Goal: Information Seeking & Learning: Learn about a topic

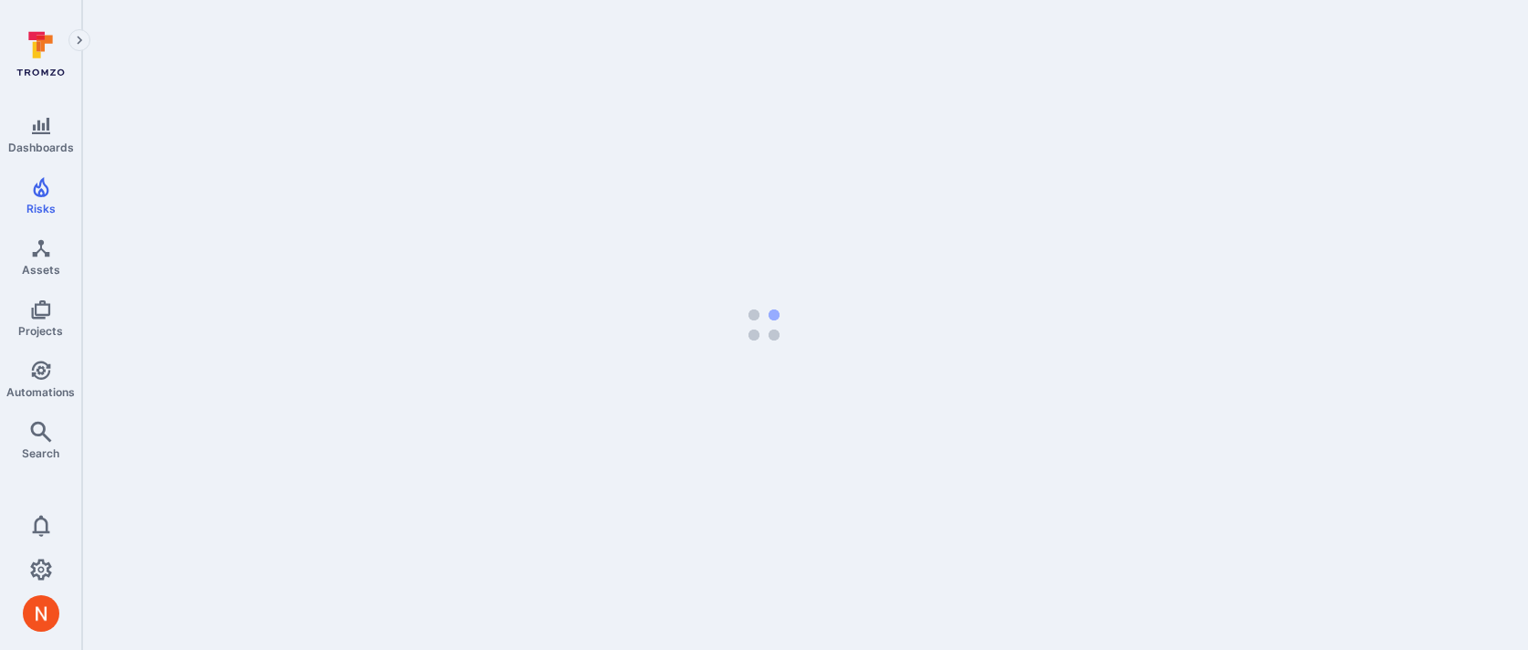
click at [1, 344] on div "Dashboards Risks Assets Projects Automations Search" at bounding box center [40, 291] width 81 height 367
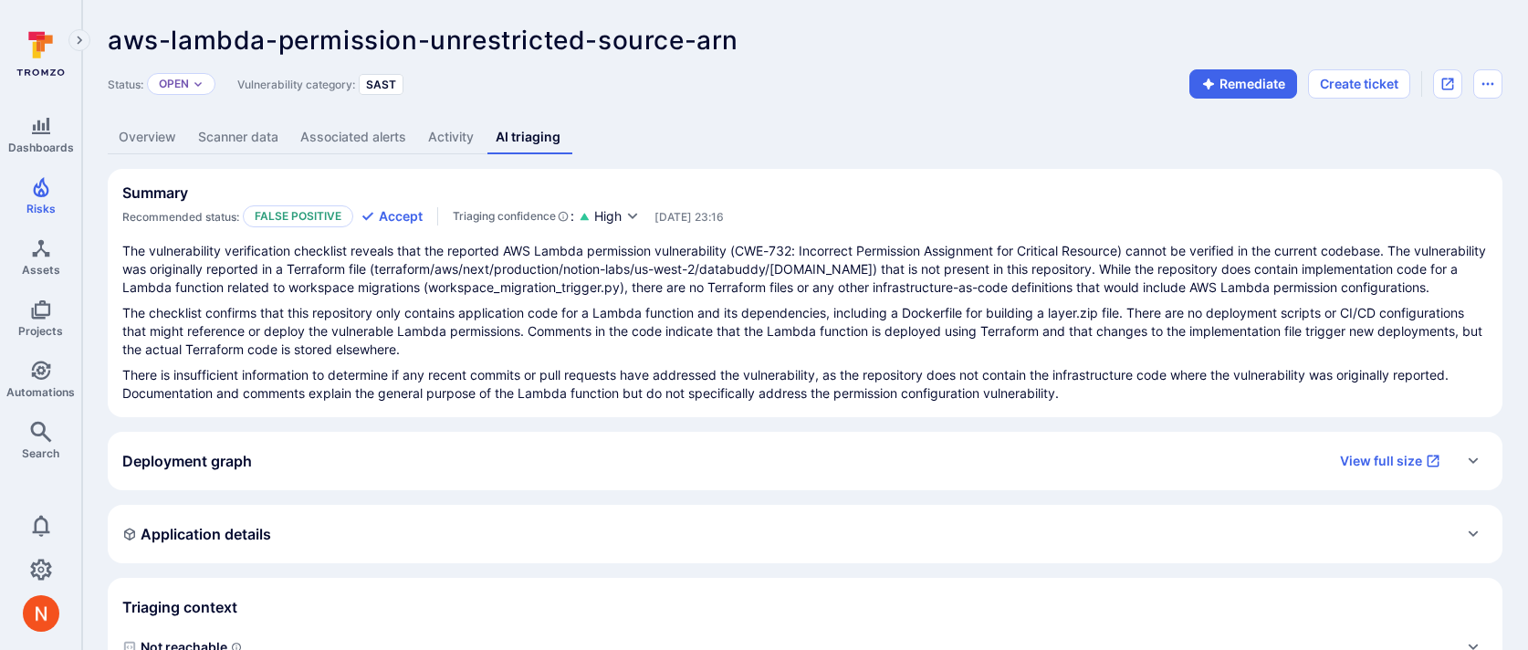
click at [273, 593] on div "Triaging context" at bounding box center [805, 607] width 1366 height 29
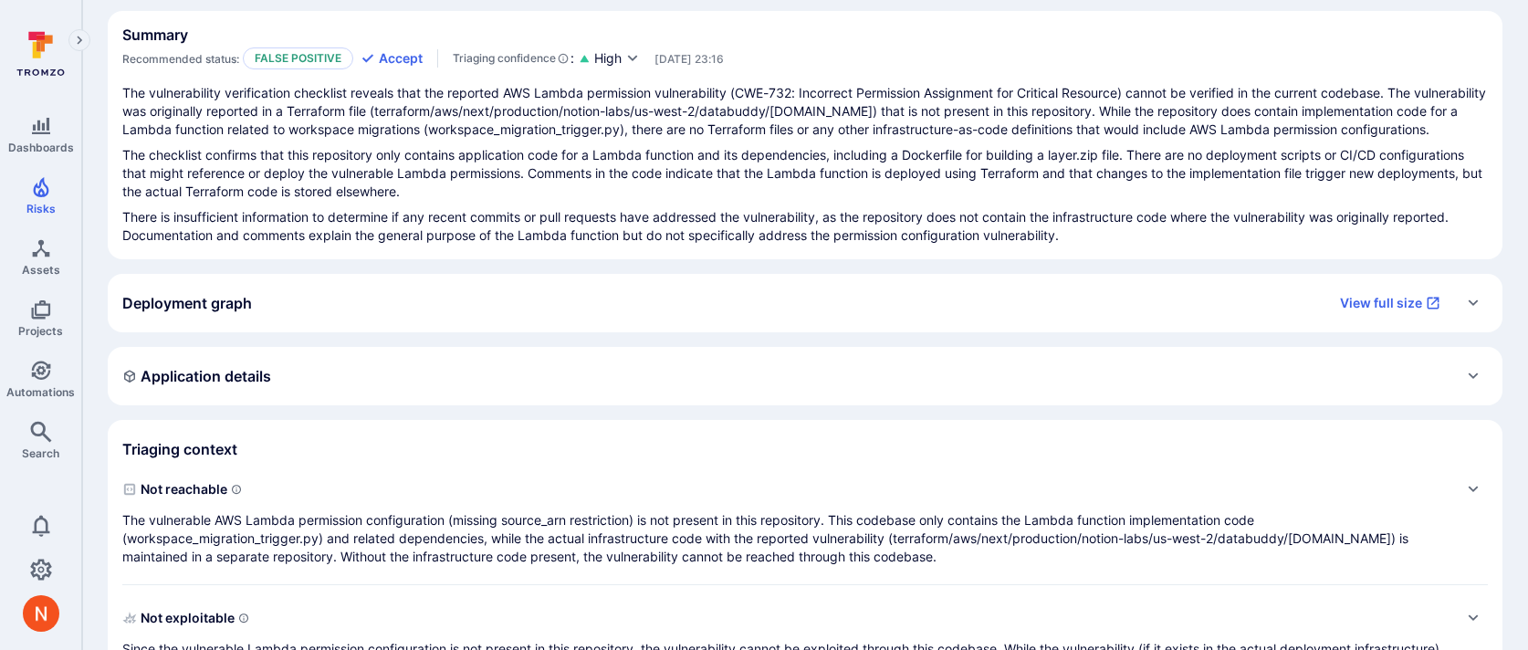
scroll to position [272, 0]
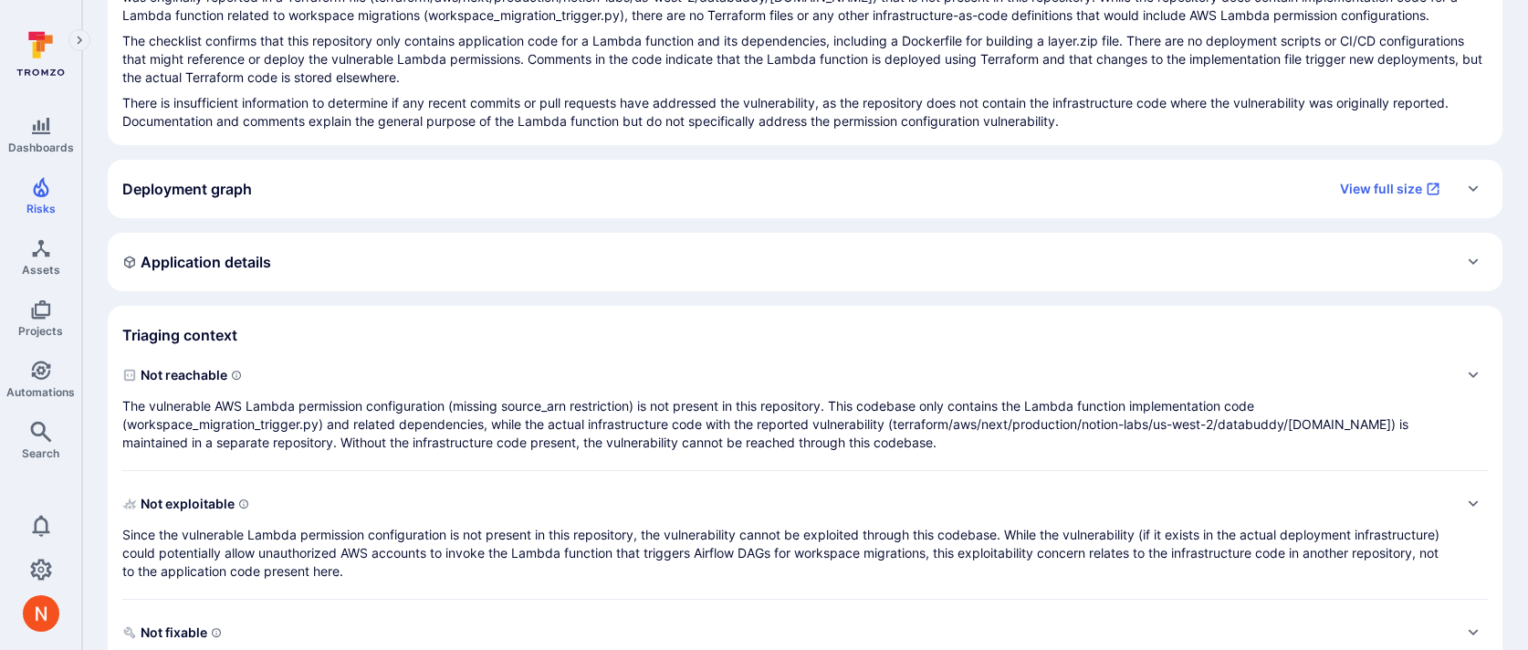
click at [254, 416] on p "The vulnerable AWS Lambda permission configuration (missing source_arn restrict…" at bounding box center [786, 424] width 1329 height 55
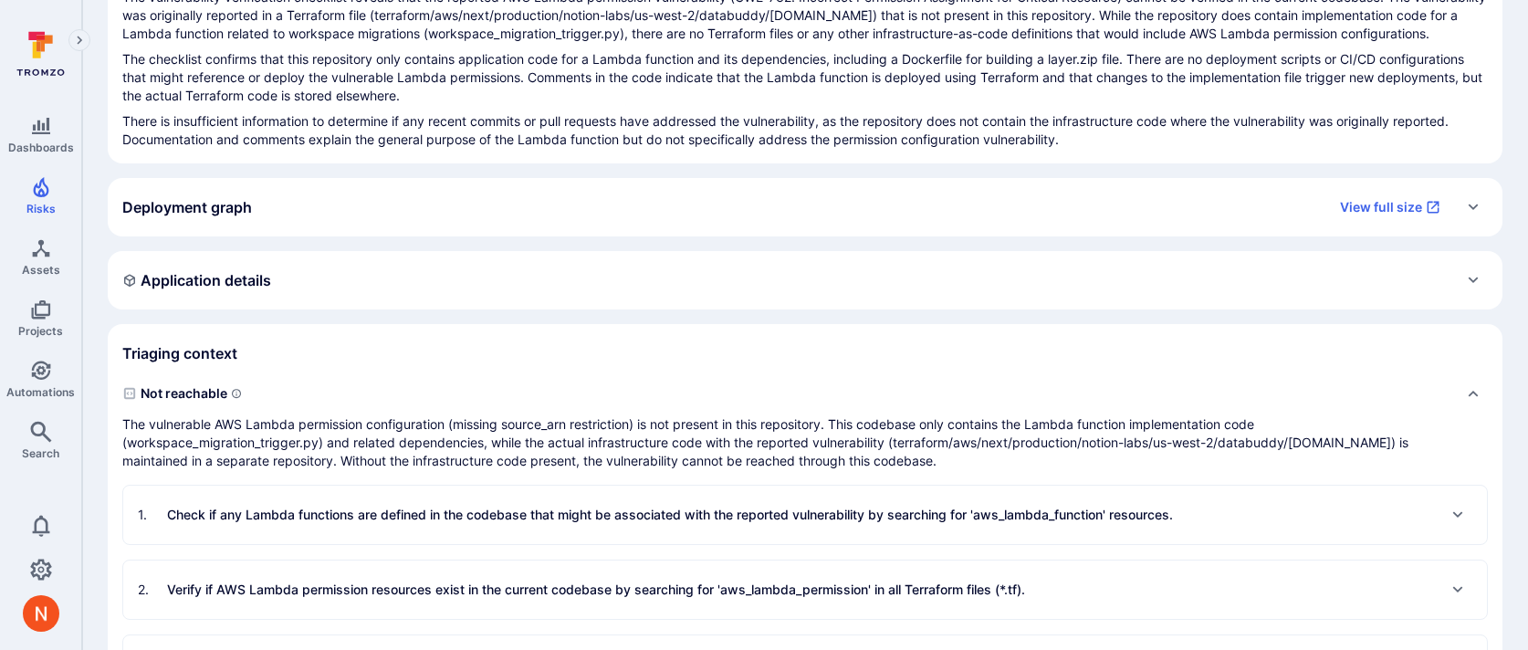
scroll to position [263, 0]
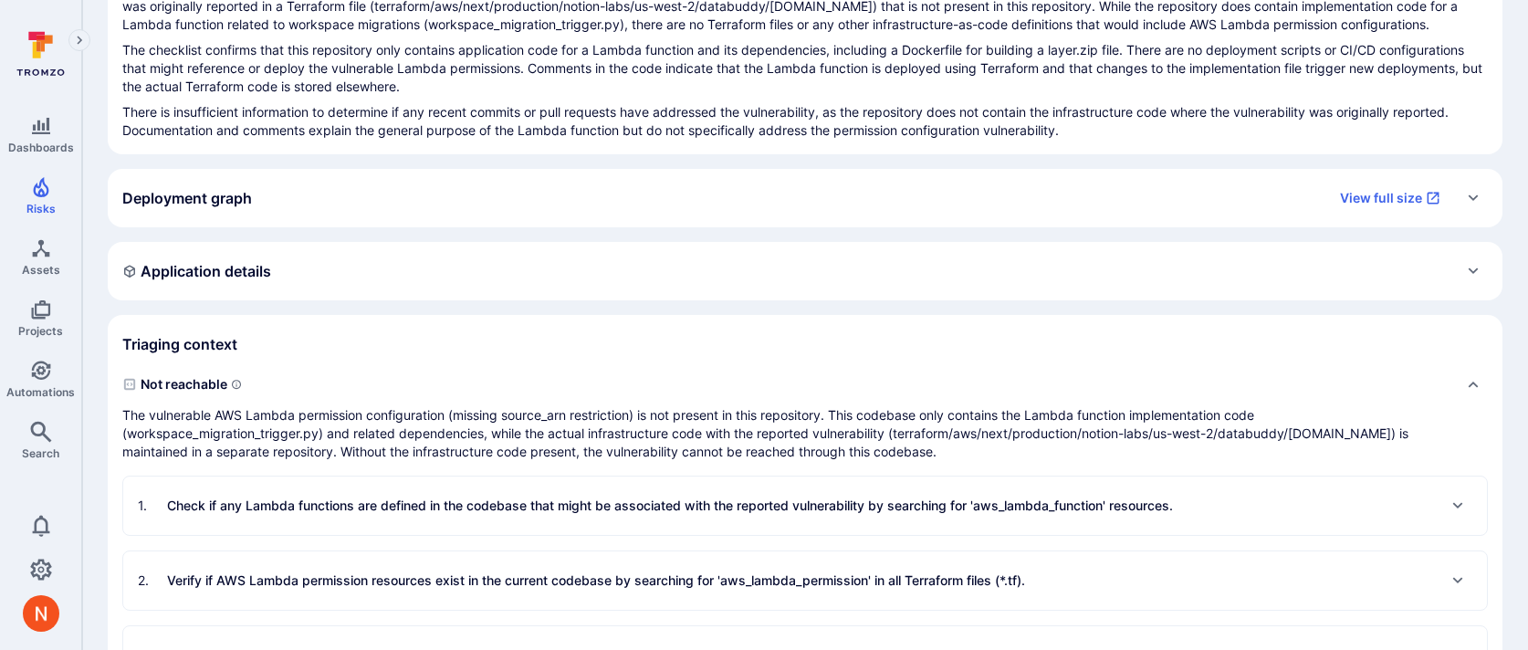
click at [282, 509] on p "Check if any Lambda functions are defined in the codebase that might be associa…" at bounding box center [670, 506] width 1006 height 18
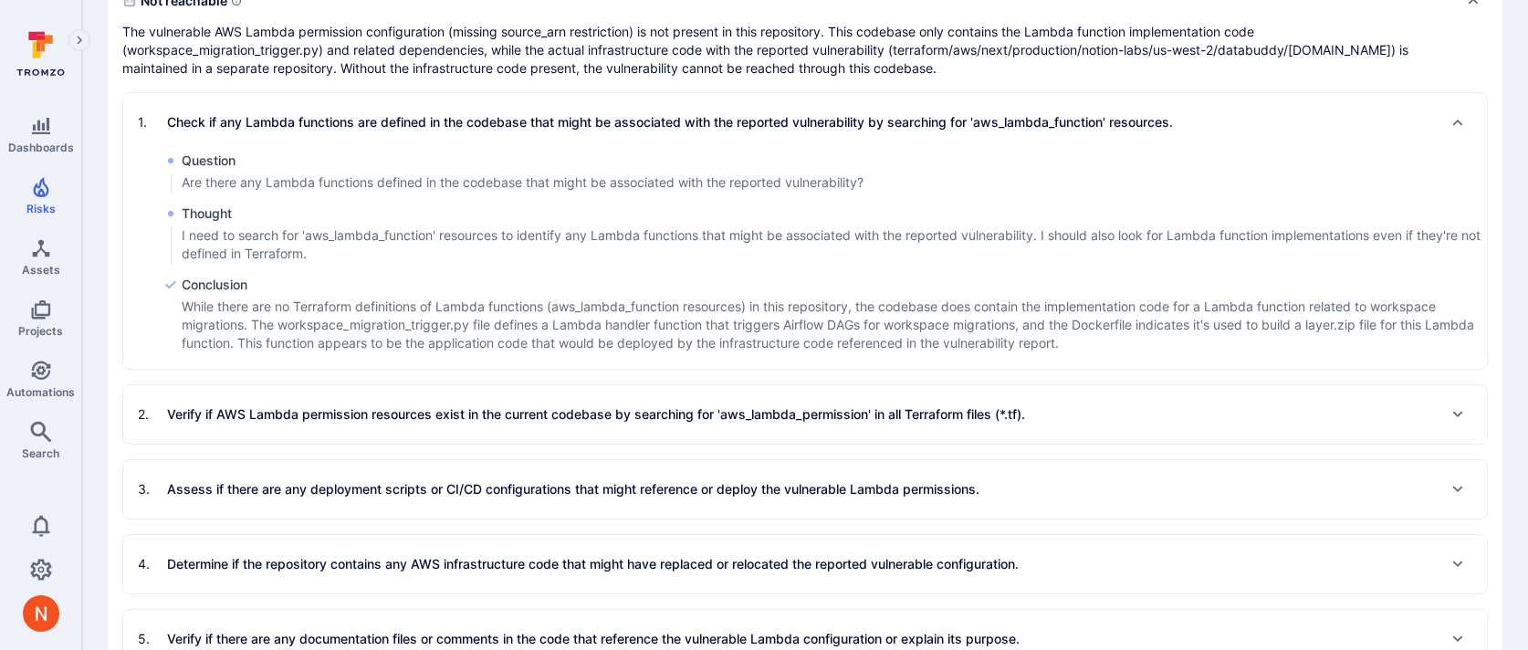
scroll to position [0, 0]
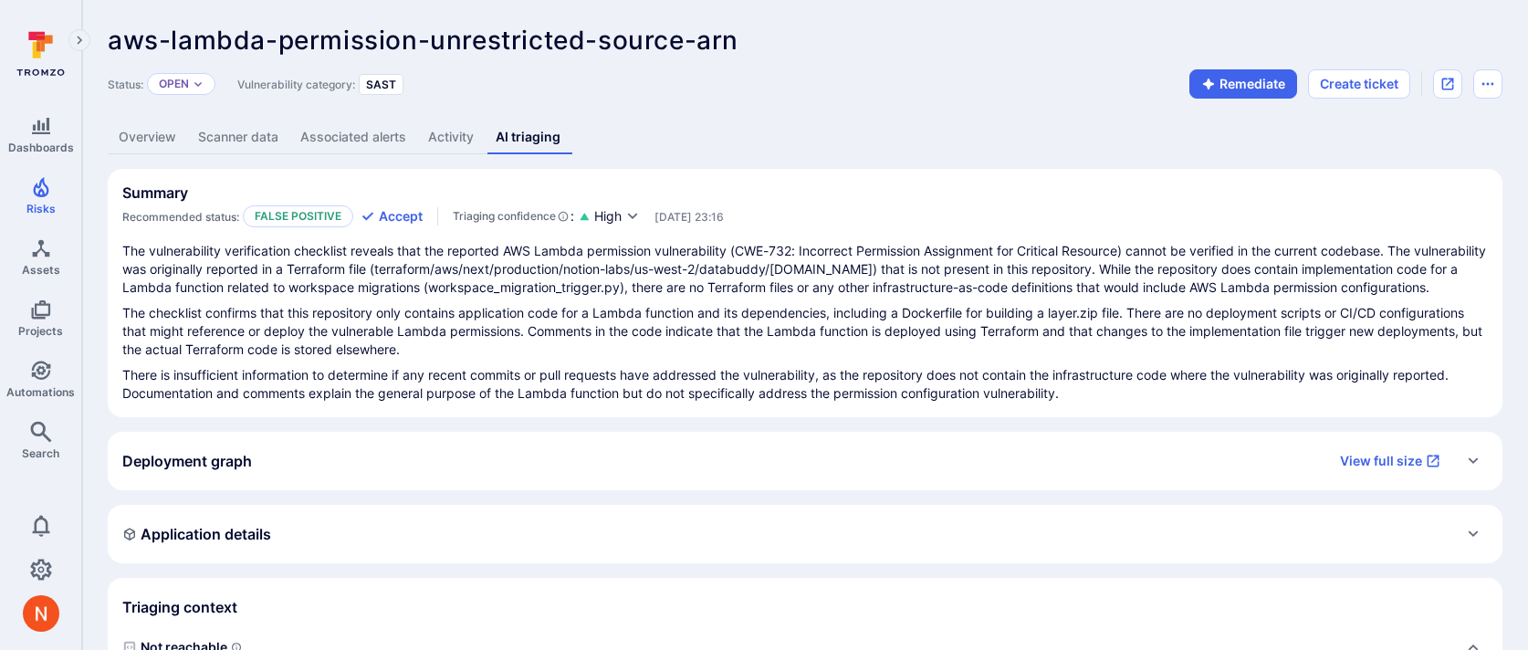
click at [150, 126] on link "Overview" at bounding box center [147, 138] width 79 height 34
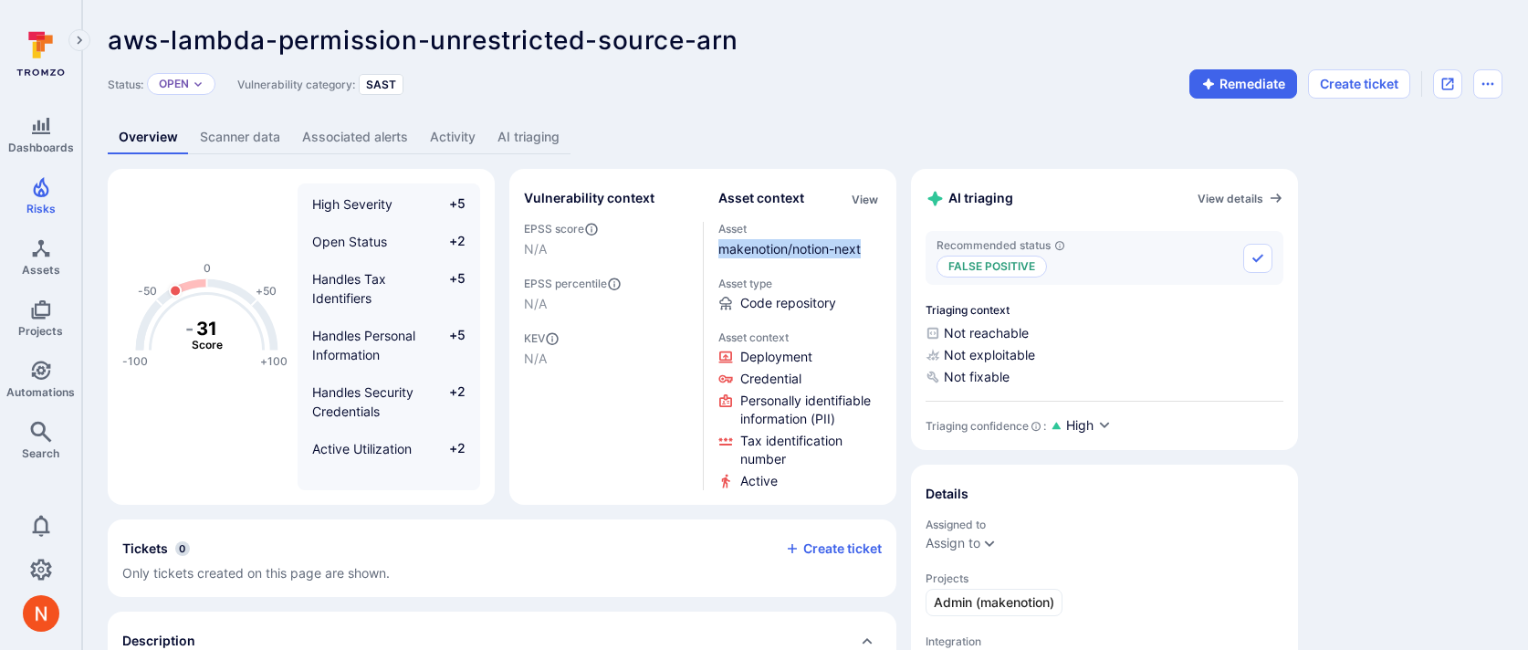
drag, startPoint x: 866, startPoint y: 246, endPoint x: 712, endPoint y: 246, distance: 154.3
click at [712, 246] on div "Vulnerability context EPSS score N/A EPSS percentile N/A KEV N/A Asset context …" at bounding box center [703, 337] width 358 height 307
copy link "makenotion/notion-next"
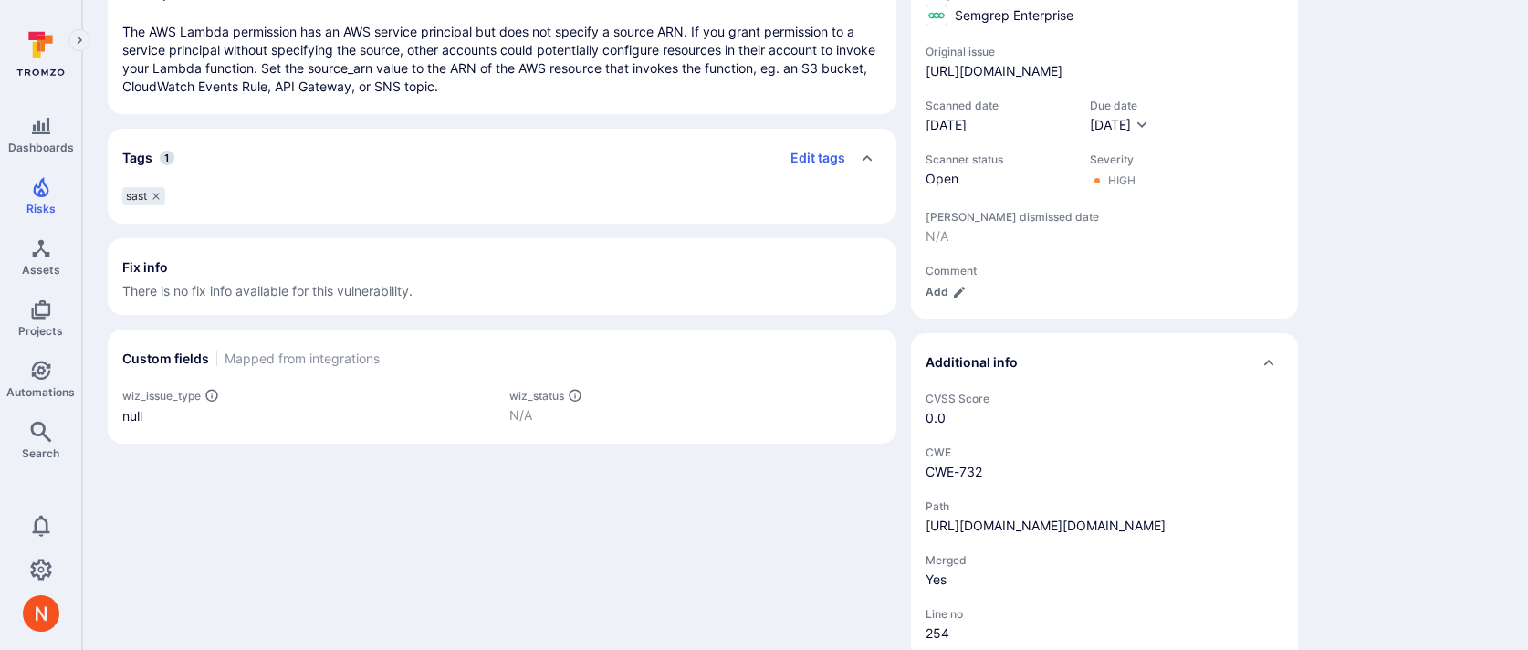
scroll to position [731, 0]
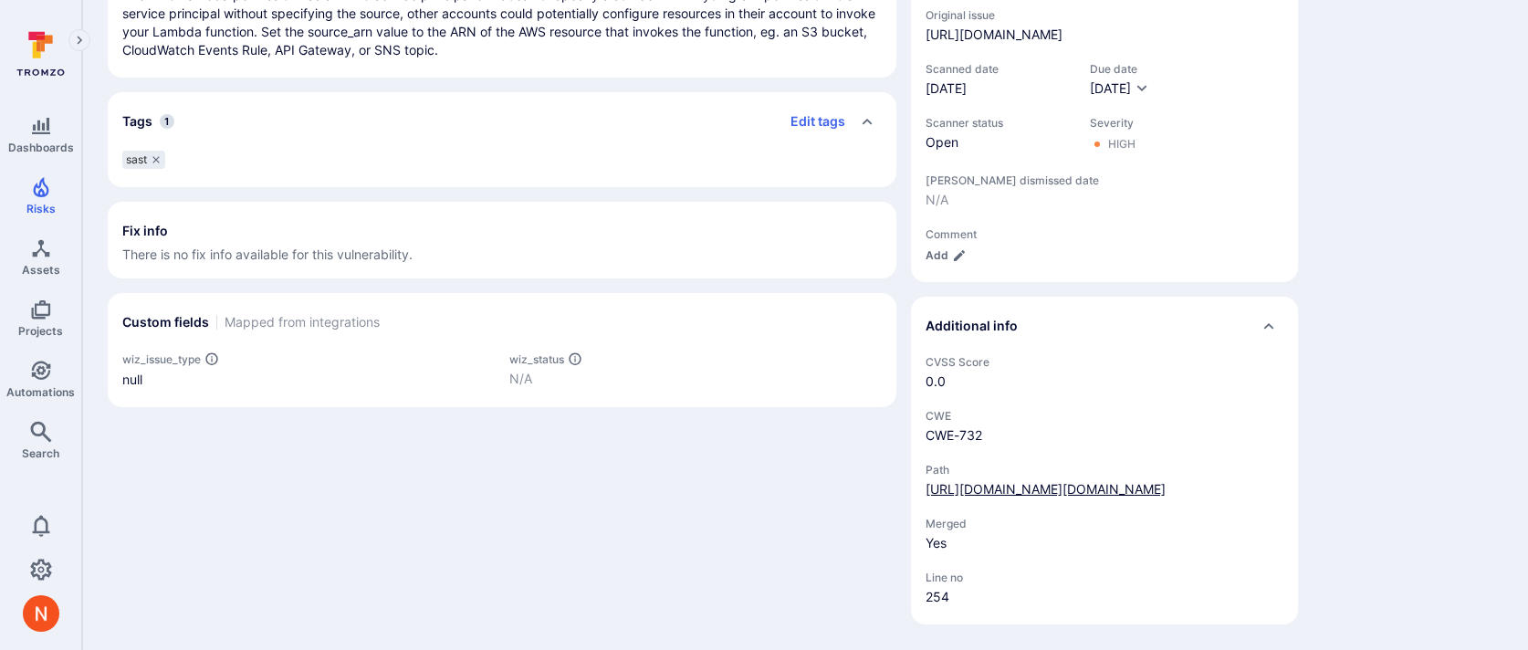
drag, startPoint x: 1120, startPoint y: 490, endPoint x: 989, endPoint y: 453, distance: 136.7
click at [989, 480] on div "https://github.com/makenotion/notion-next/blob/158712a438863d2cc81816fa594ef1c2…" at bounding box center [1046, 489] width 240 height 18
copy link "158712a438863d2cc81816fa594ef1c2328f2ad8/terraform/aws/next/production/notion-l…"
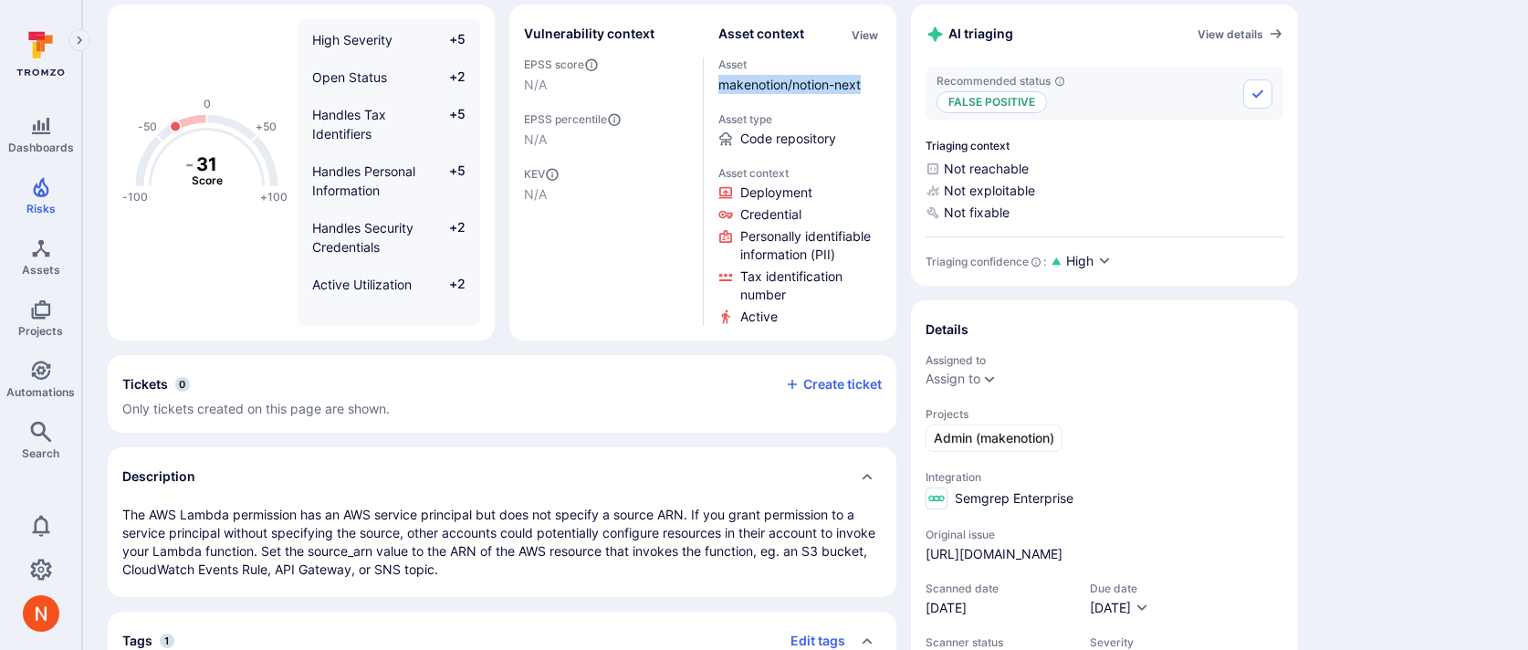
scroll to position [0, 0]
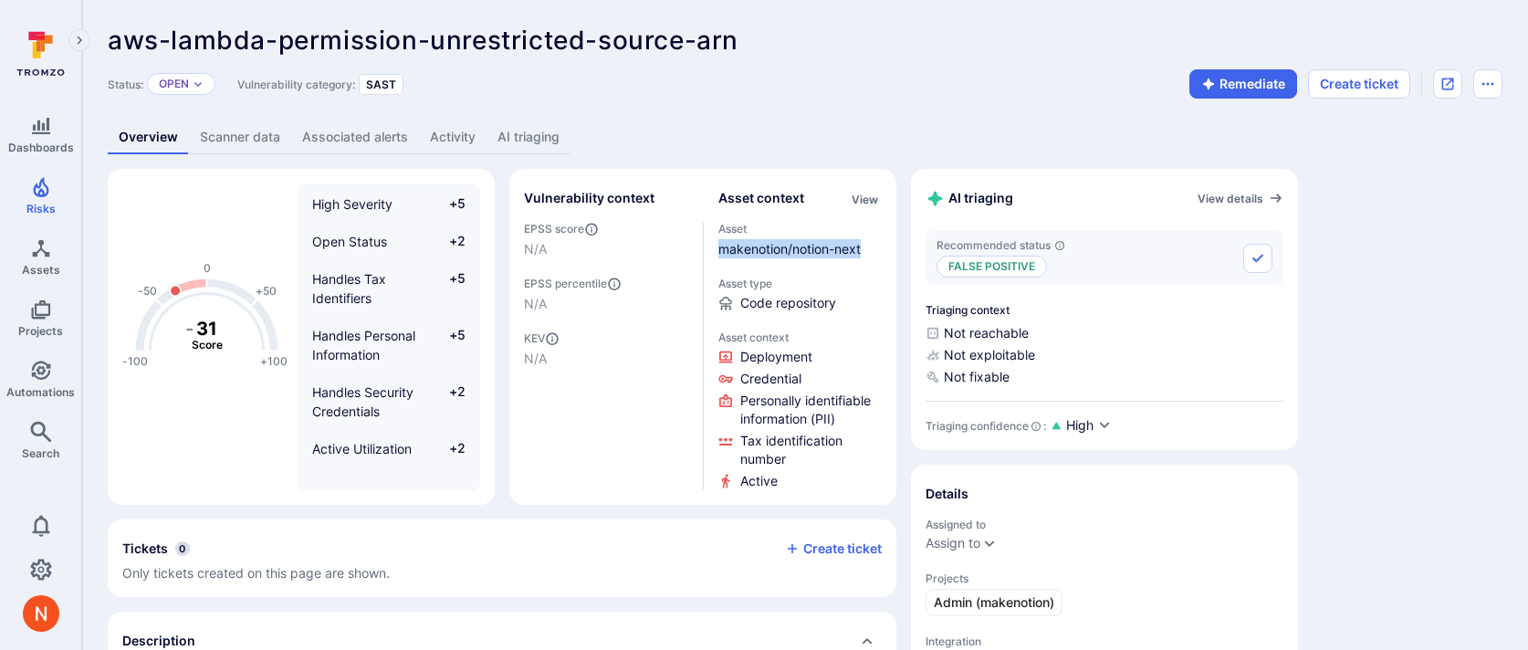
click at [539, 124] on link "AI triaging" at bounding box center [529, 138] width 84 height 34
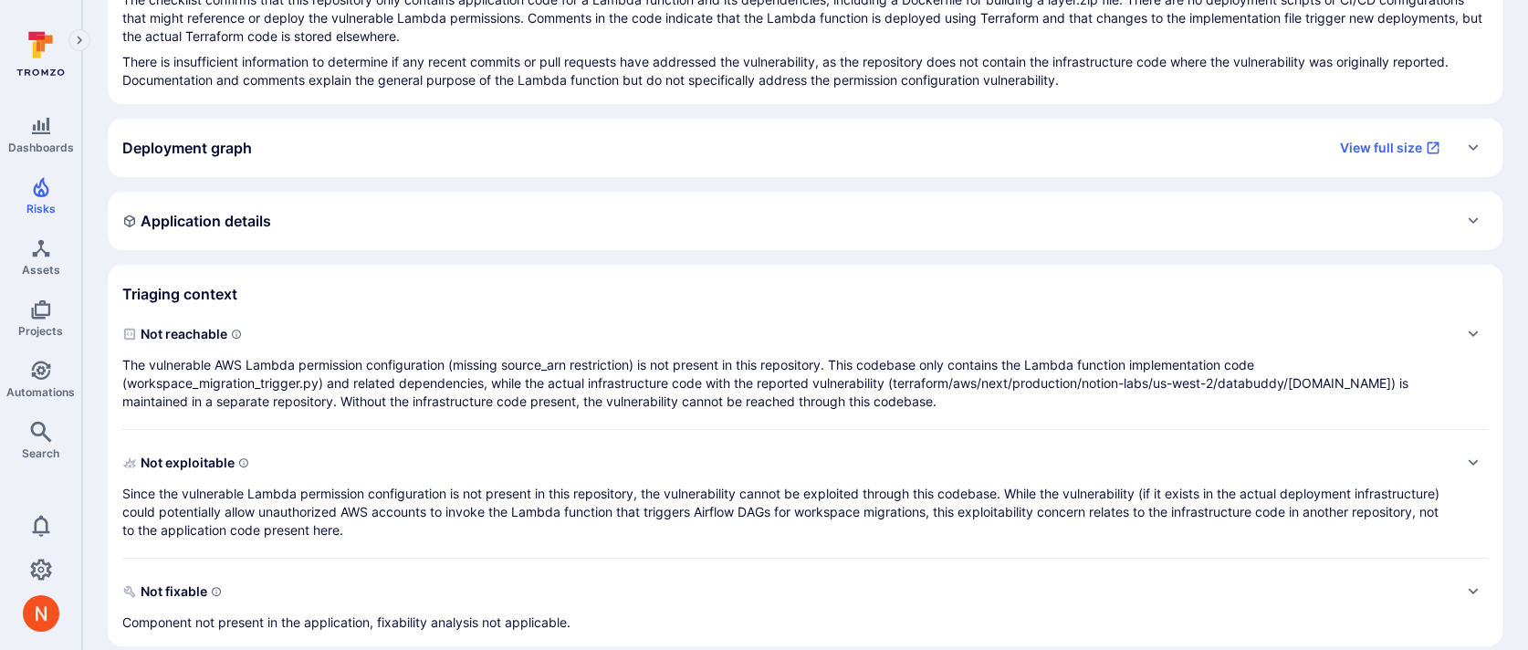
scroll to position [335, 0]
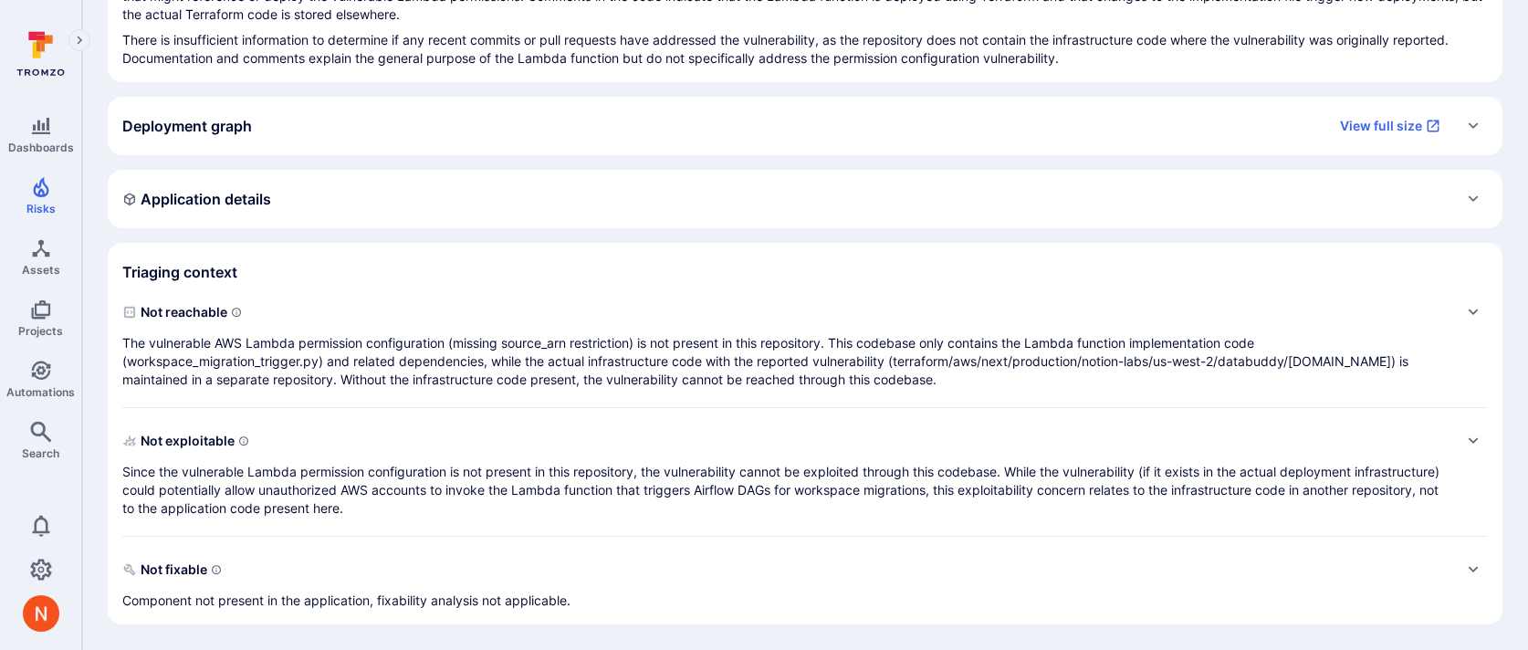
click at [606, 374] on p "The vulnerable AWS Lambda permission configuration (missing source_arn restrict…" at bounding box center [786, 361] width 1329 height 55
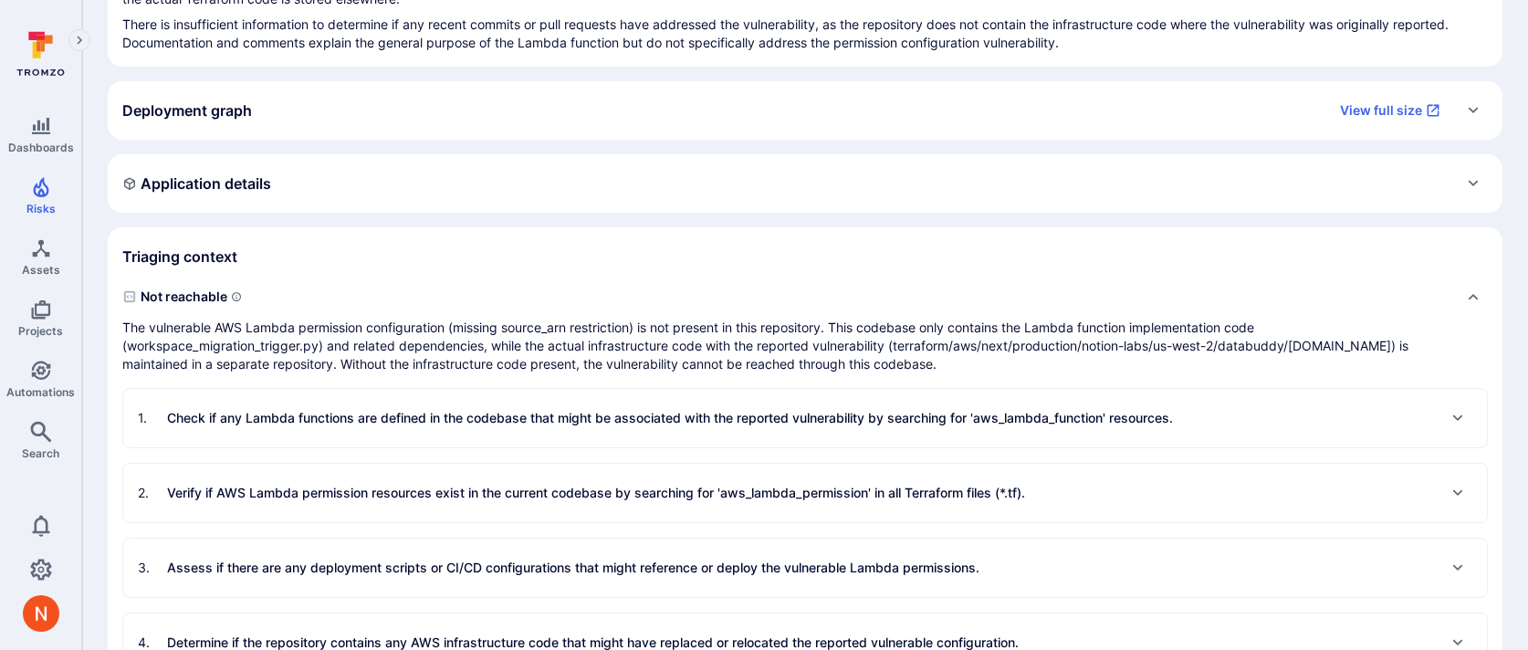
scroll to position [355, 0]
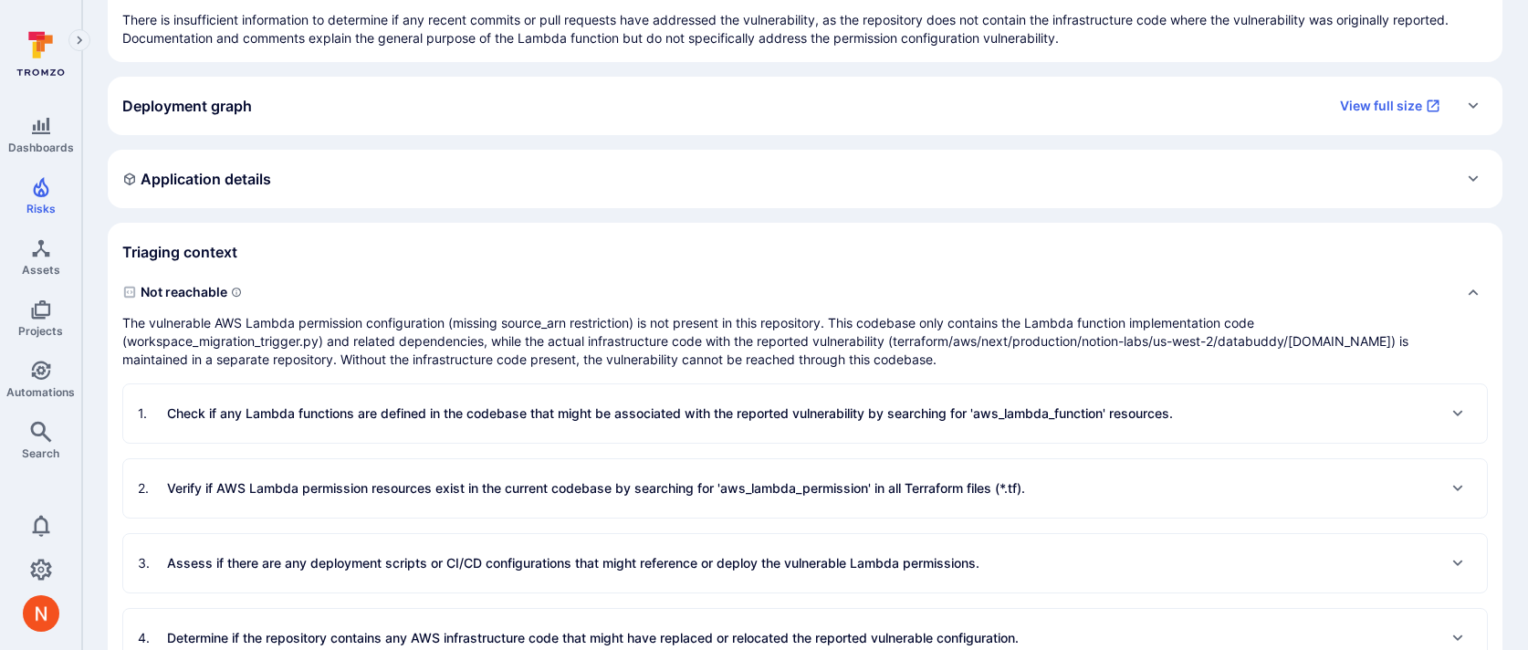
click at [603, 419] on p "Check if any Lambda functions are defined in the codebase that might be associa…" at bounding box center [670, 413] width 1006 height 18
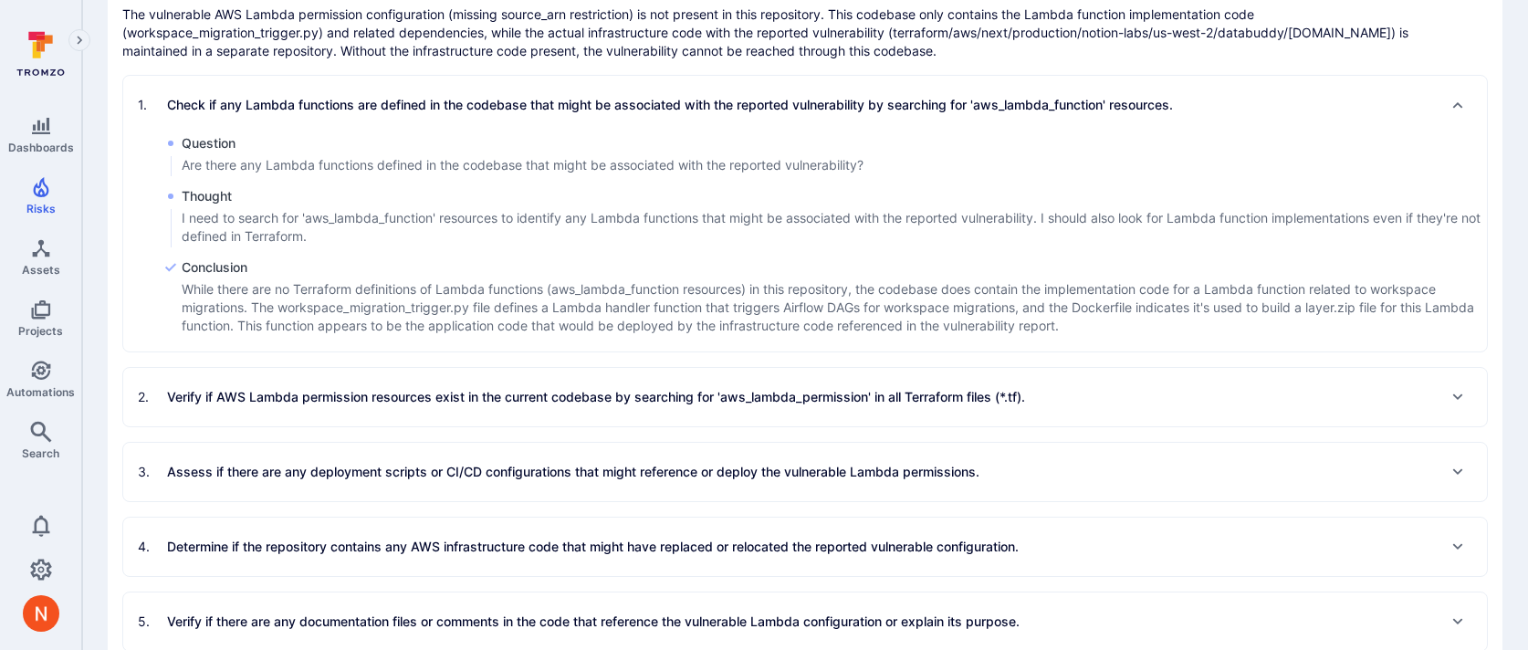
click at [593, 404] on p "Verify if AWS Lambda permission resources exist in the current codebase by sear…" at bounding box center [596, 397] width 858 height 18
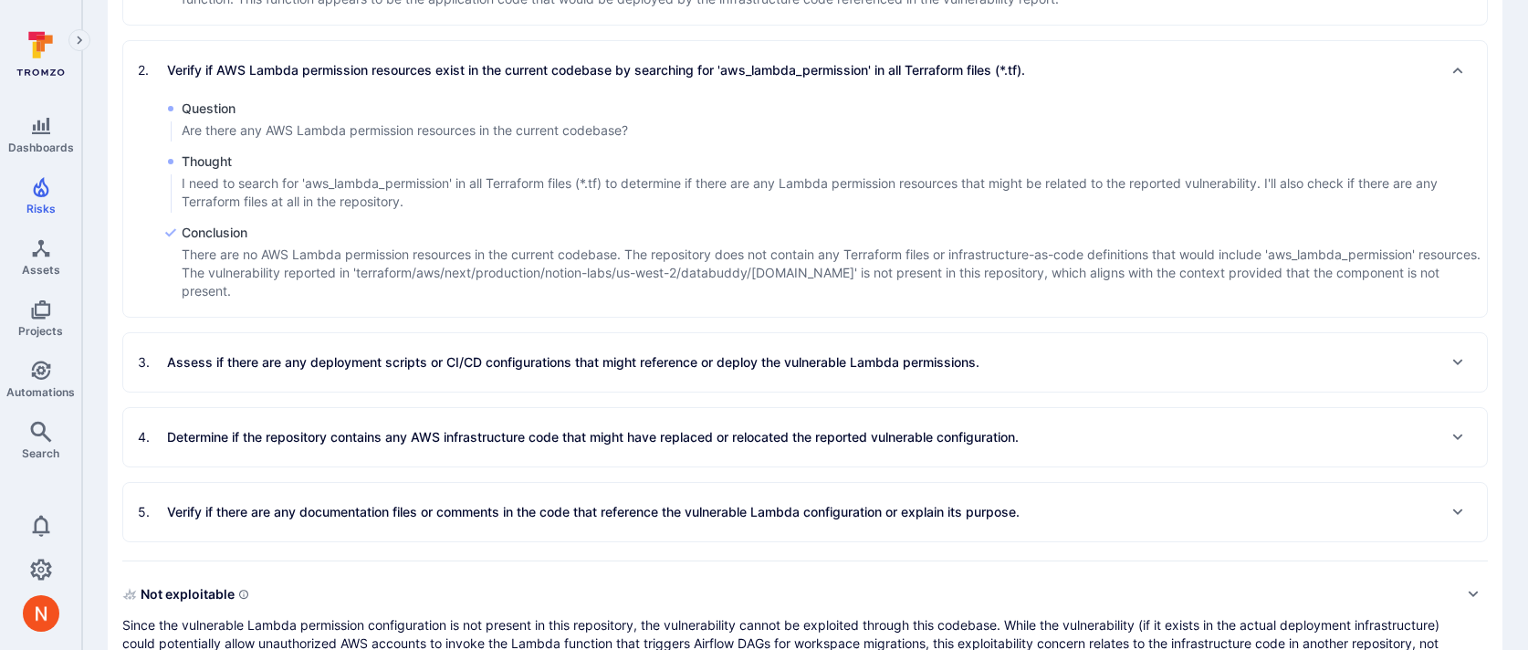
scroll to position [991, 0]
click at [334, 369] on p "Assess if there are any deployment scripts or CI/CD configurations that might r…" at bounding box center [573, 361] width 813 height 18
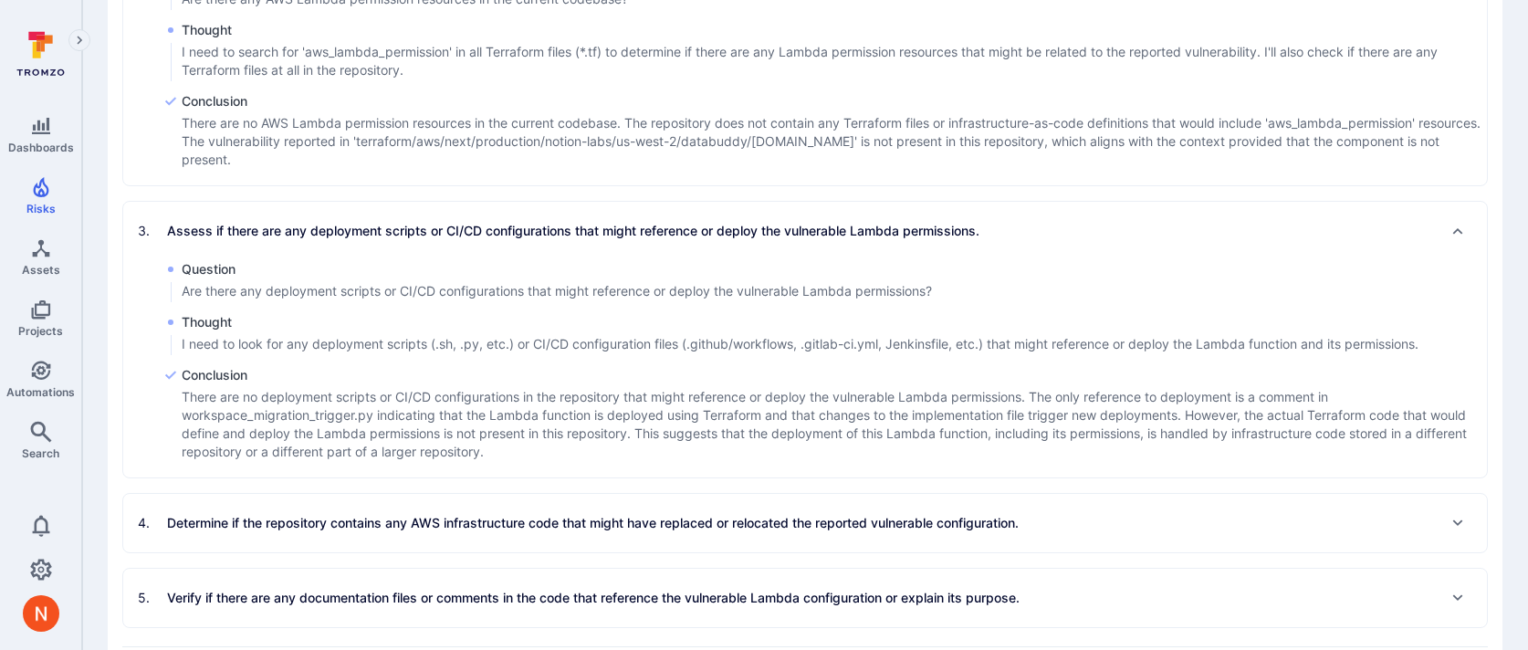
scroll to position [0, 0]
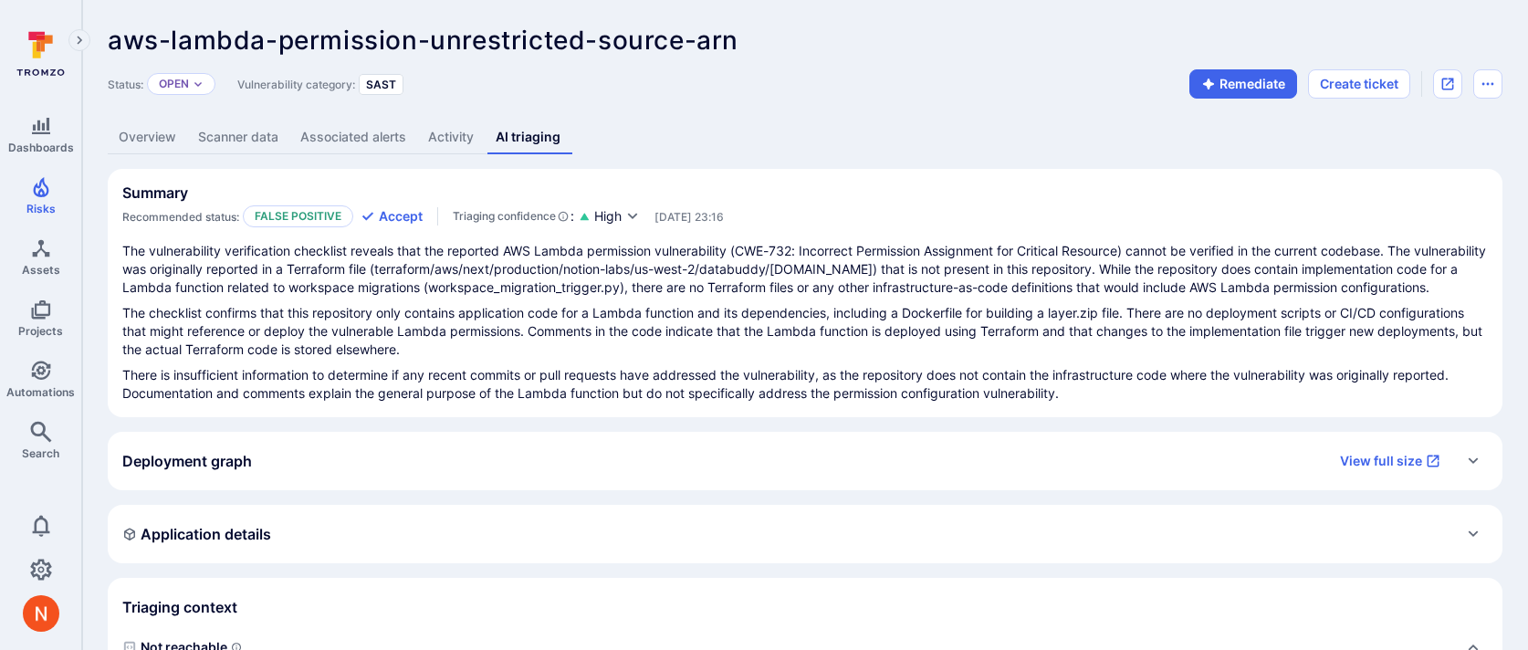
click at [163, 144] on link "Overview" at bounding box center [147, 138] width 79 height 34
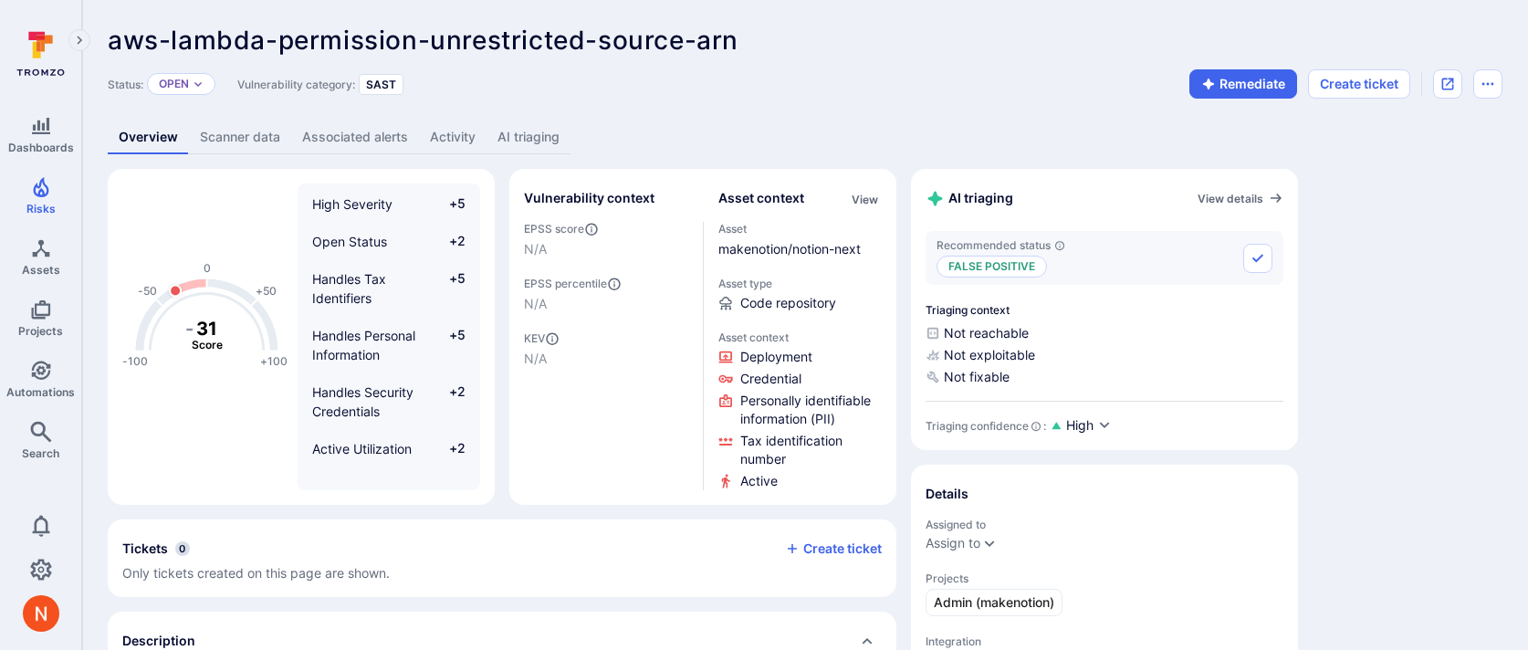
click at [506, 133] on link "AI triaging" at bounding box center [529, 138] width 84 height 34
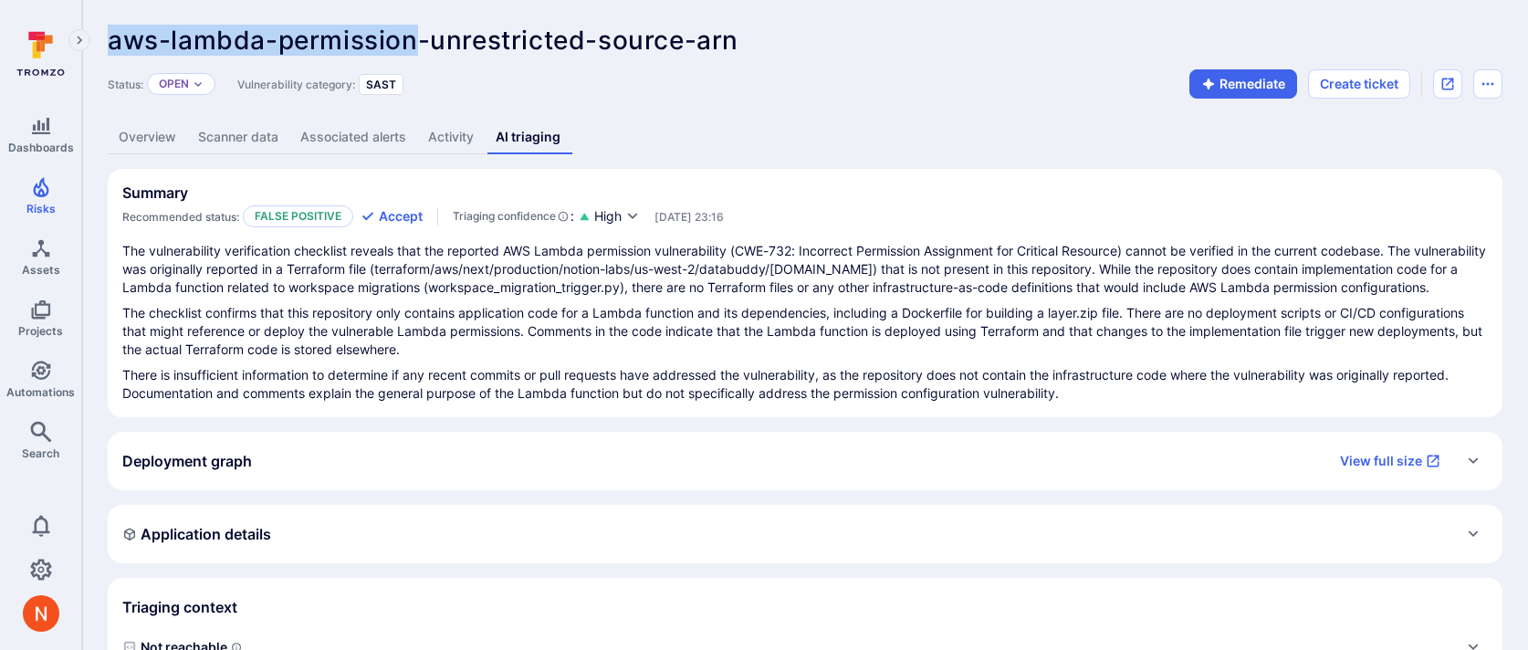
drag, startPoint x: 110, startPoint y: 40, endPoint x: 410, endPoint y: 39, distance: 300.4
click at [410, 39] on span "aws-lambda-permission-unrestricted-source-arn" at bounding box center [423, 40] width 631 height 31
copy span "aws-lambda-permission"
click at [32, 187] on icon "Risks" at bounding box center [41, 187] width 22 height 22
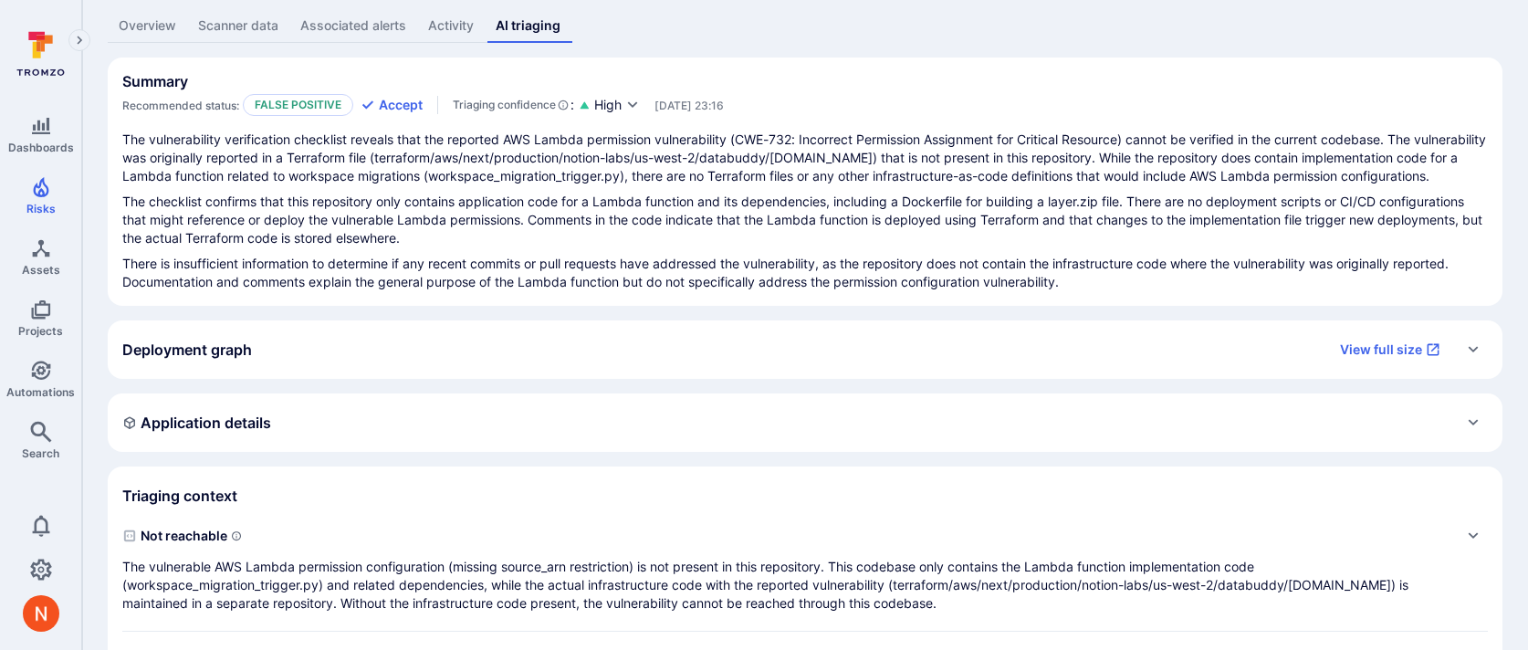
click at [320, 436] on div "Application details" at bounding box center [805, 422] width 1366 height 29
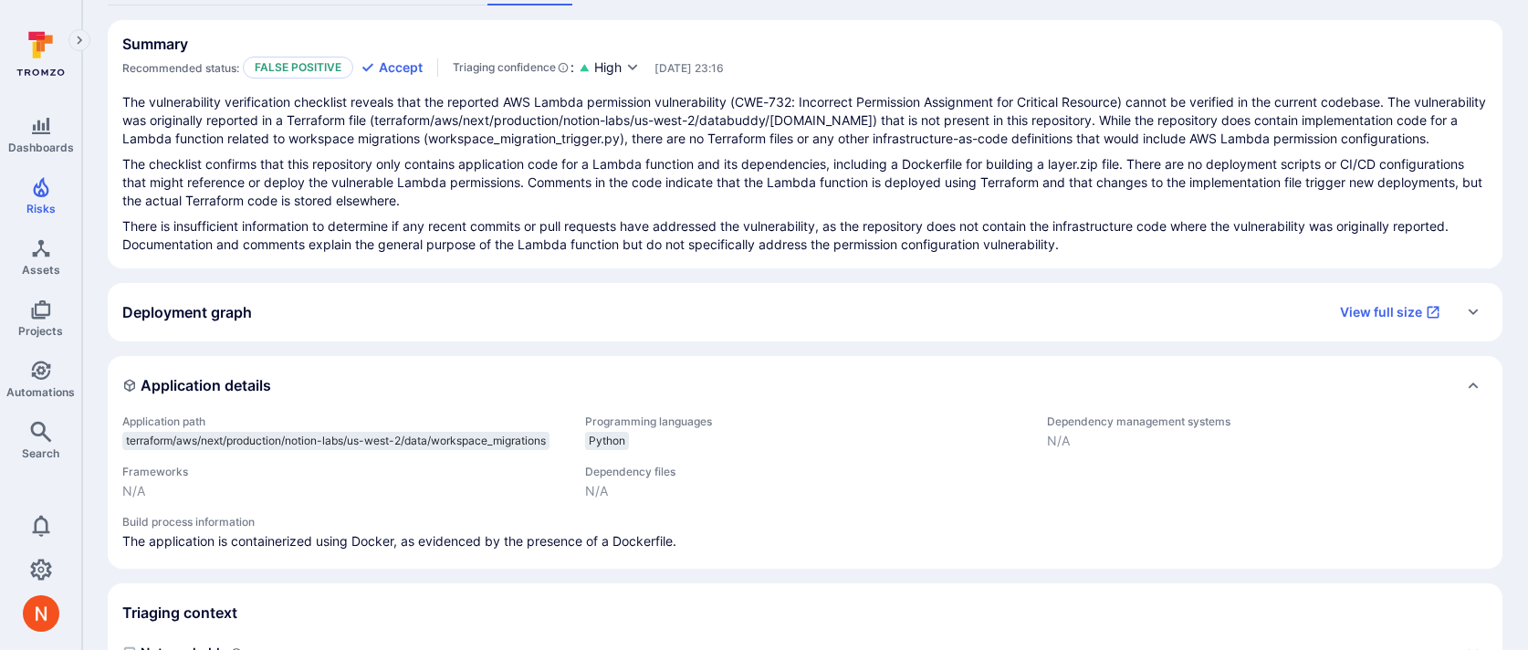
scroll to position [153, 0]
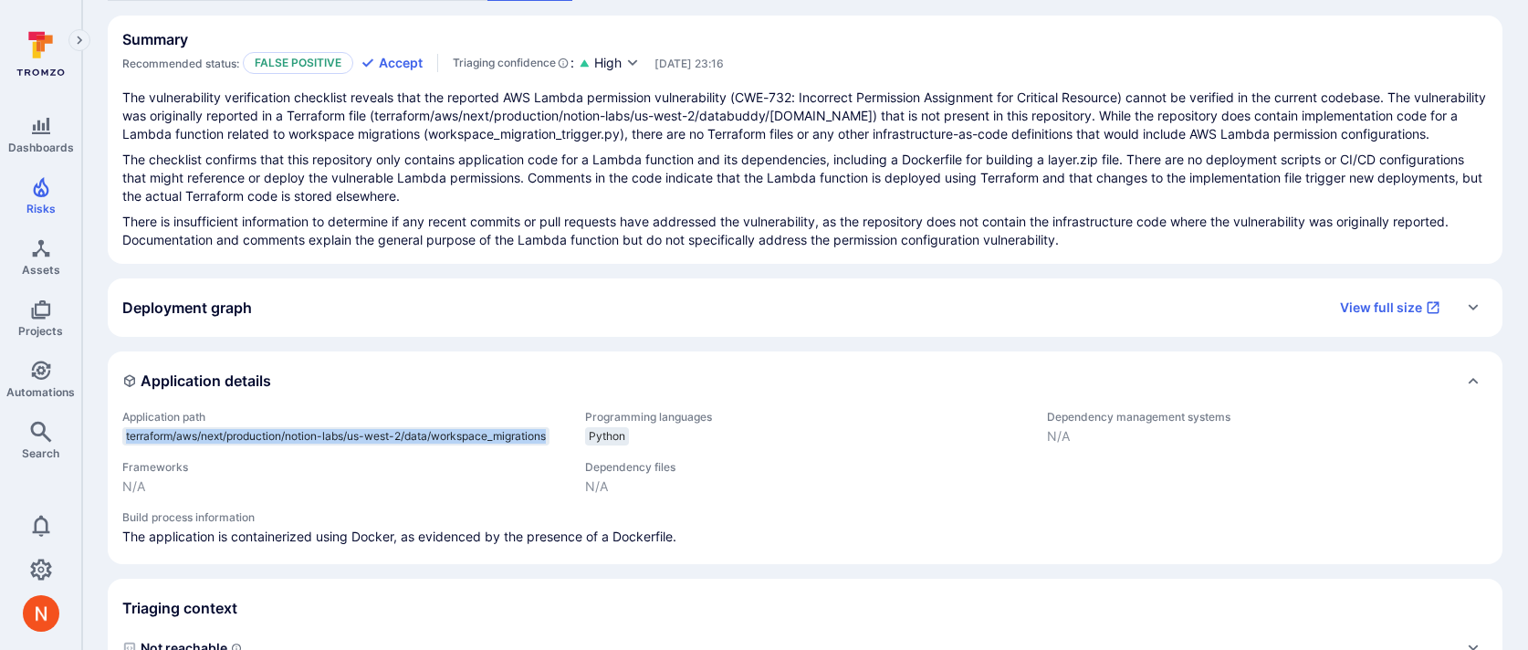
drag, startPoint x: 126, startPoint y: 435, endPoint x: 554, endPoint y: 442, distance: 428.2
click at [550, 442] on div "terraform/aws/next/production/notion-labs/us-west-2/data/workspace_migrations" at bounding box center [335, 436] width 427 height 18
copy span "terraform/aws/next/production/notion-labs/us-west-2/data/workspace_migrations"
click at [355, 304] on div "Deployment graph View full size" at bounding box center [786, 307] width 1329 height 29
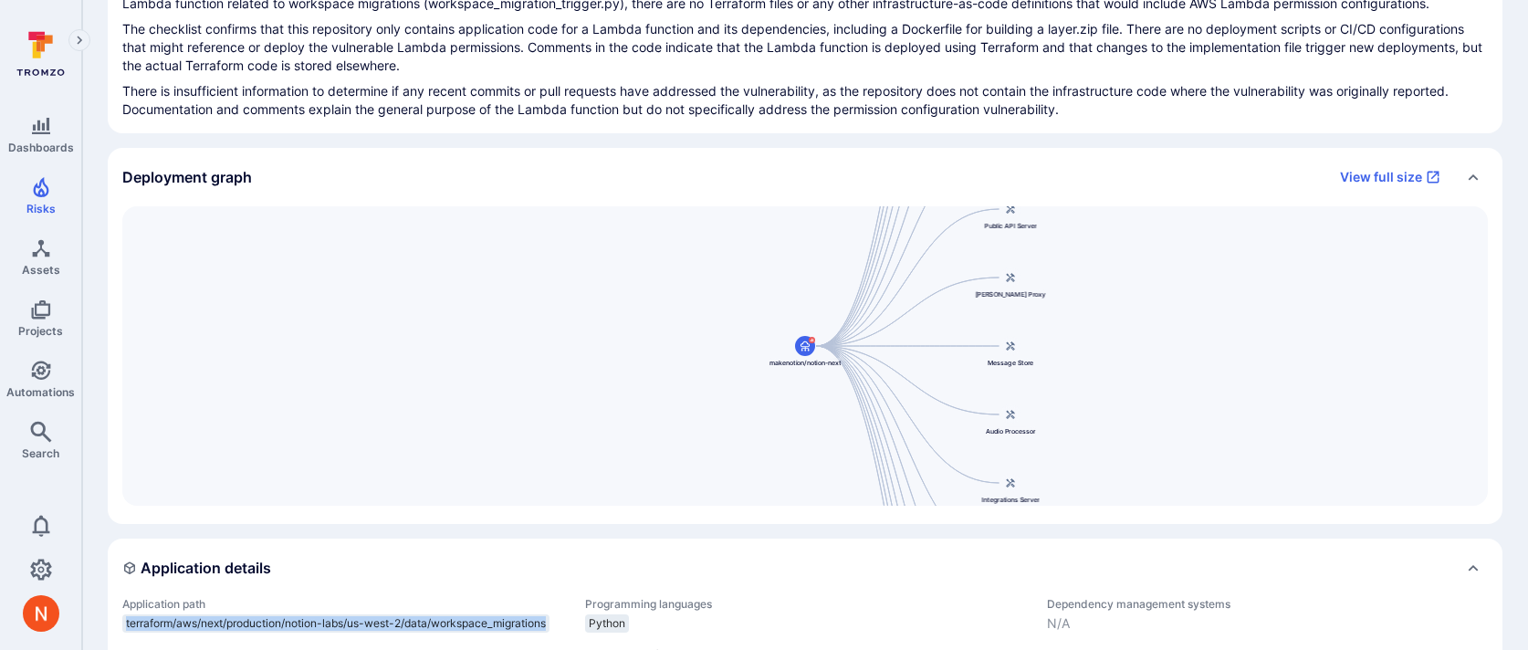
scroll to position [303, 0]
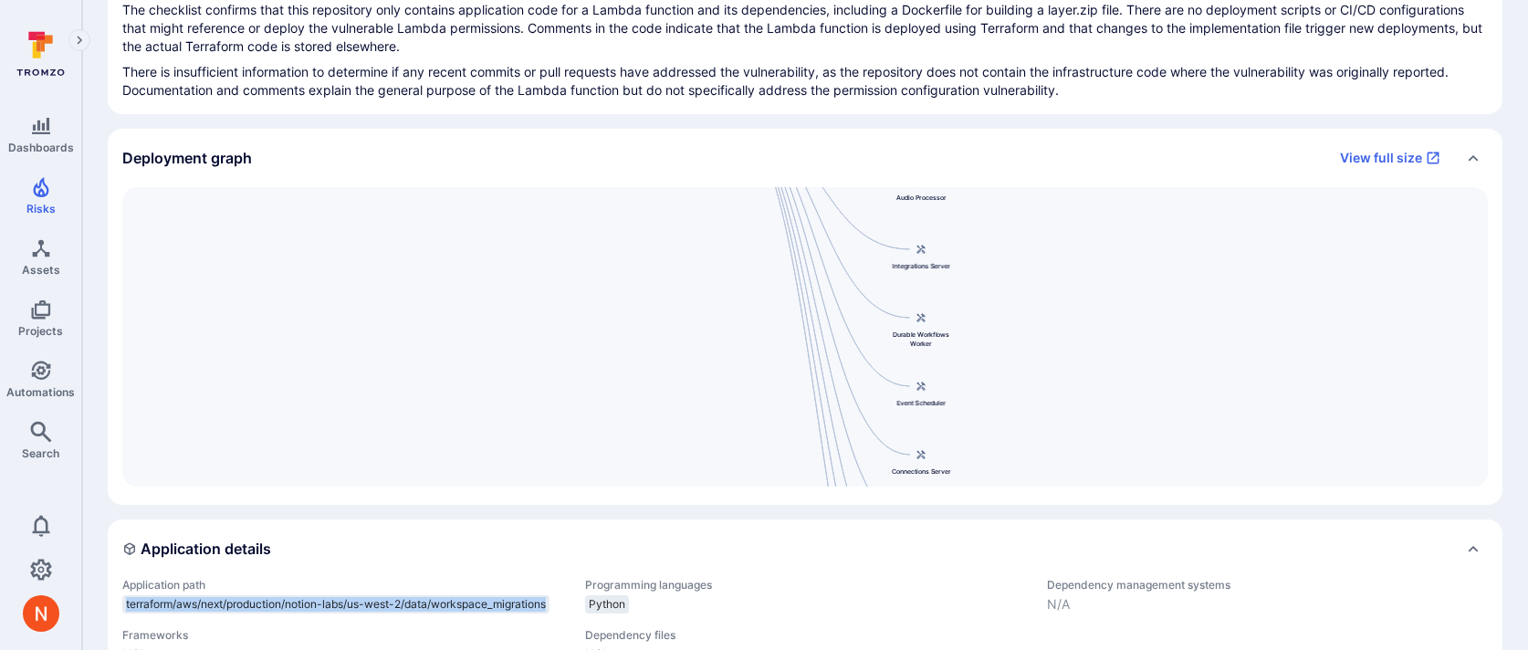
drag, startPoint x: 788, startPoint y: 310, endPoint x: 698, endPoint y: 96, distance: 232.5
click at [698, 96] on div "Summary Recommended status: False positive Accept Triaging confidence : High Au…" at bounding box center [805, 497] width 1395 height 1263
drag, startPoint x: 788, startPoint y: 406, endPoint x: 771, endPoint y: 159, distance: 248.0
click at [771, 159] on section "Deployment graph View full size notion-next 274567149370.dkr.ecr.us-west-2.amaz…" at bounding box center [805, 317] width 1395 height 376
drag, startPoint x: 800, startPoint y: 357, endPoint x: 793, endPoint y: 517, distance: 159.9
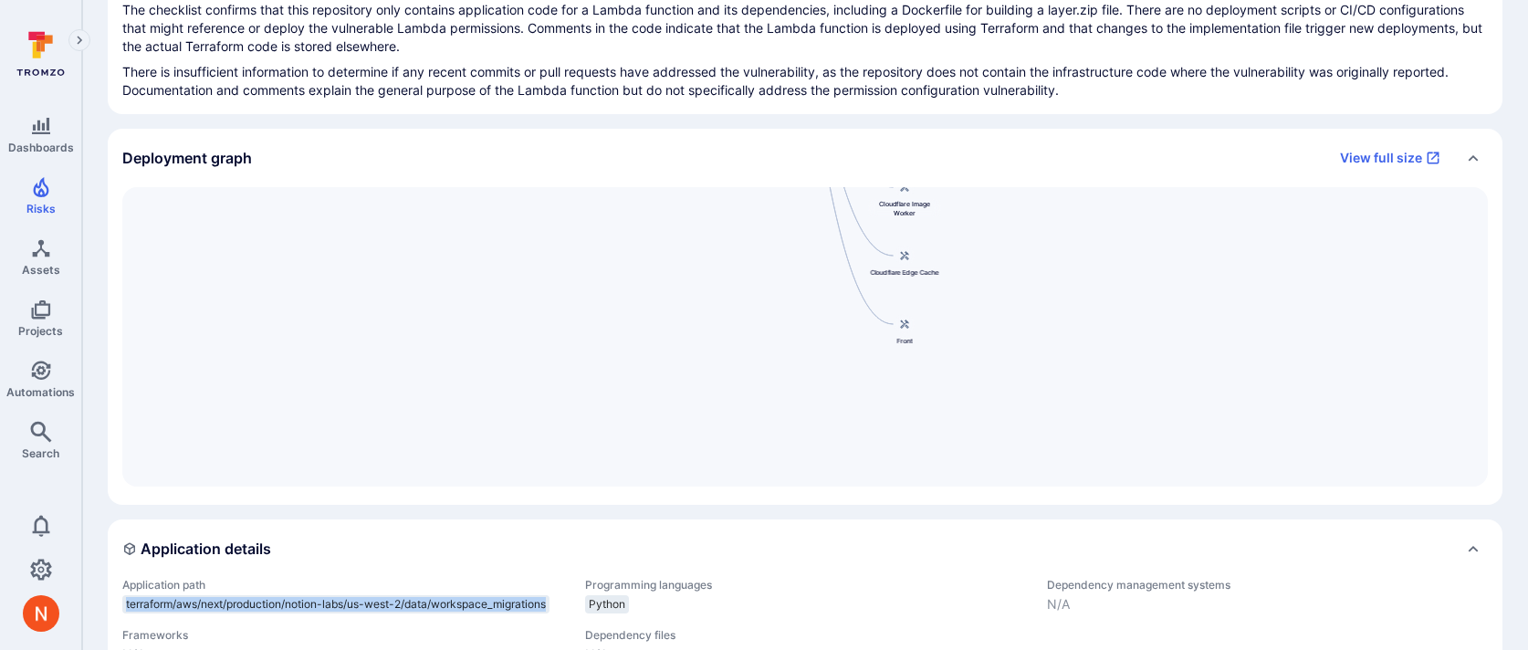
click at [793, 516] on div "Summary Recommended status: False positive Accept Triaging confidence : High Au…" at bounding box center [805, 497] width 1395 height 1263
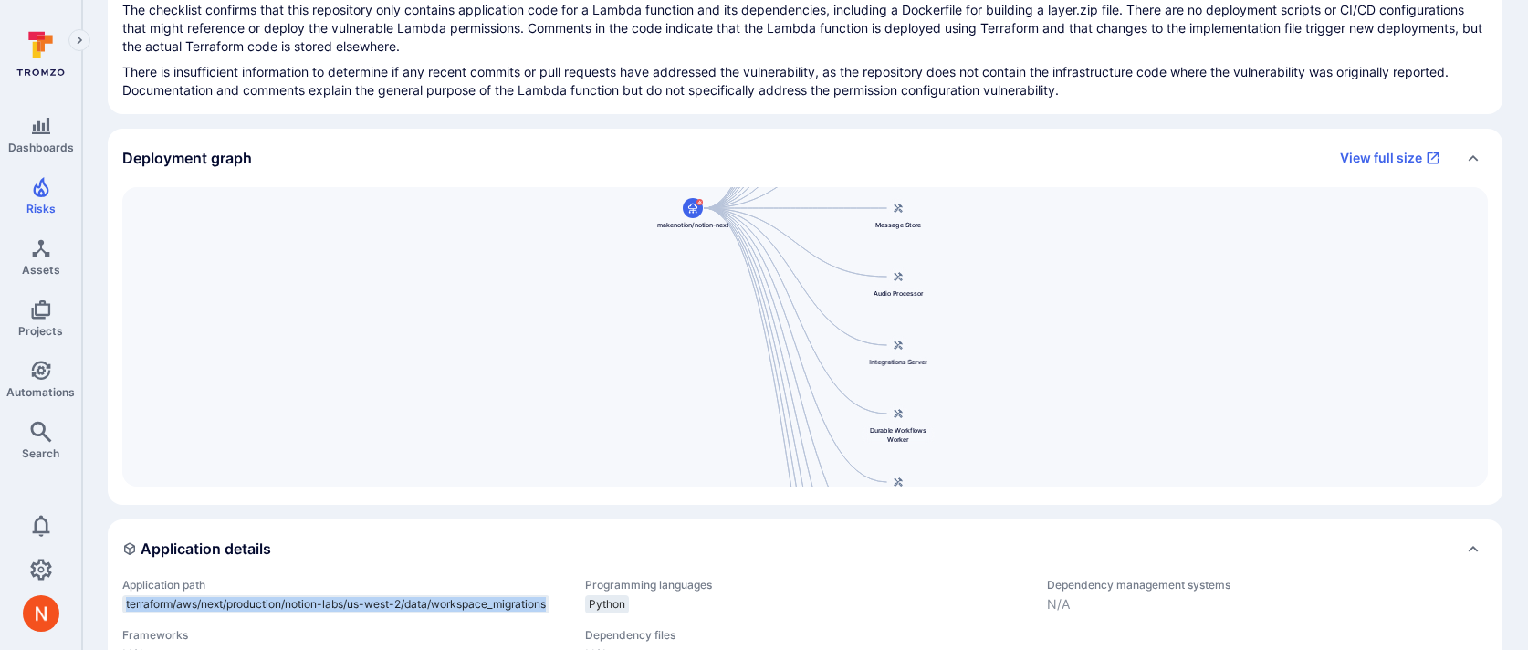
drag, startPoint x: 828, startPoint y: 320, endPoint x: 828, endPoint y: 539, distance: 218.2
click at [828, 539] on div "Summary Recommended status: False positive Accept Triaging confidence : High Au…" at bounding box center [805, 497] width 1395 height 1263
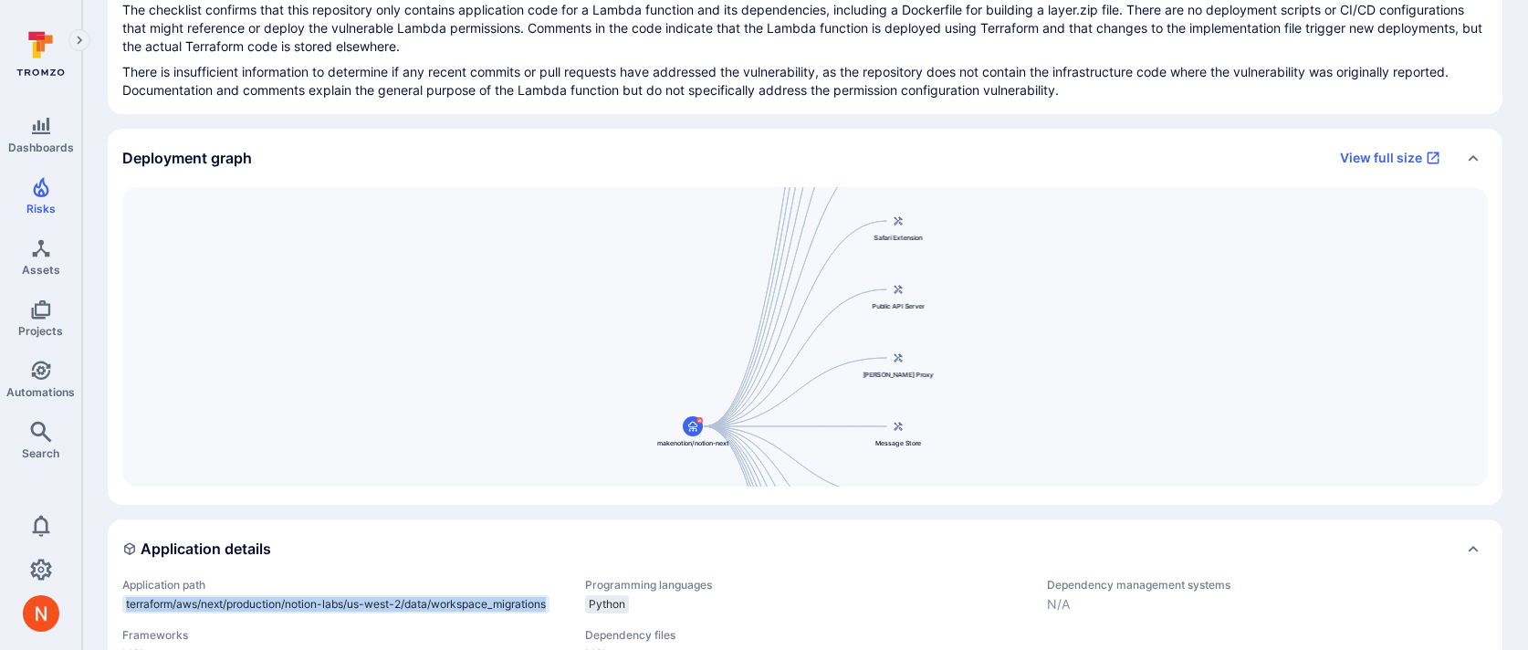
drag, startPoint x: 824, startPoint y: 338, endPoint x: 824, endPoint y: 526, distance: 188.1
click at [824, 526] on div "Summary Recommended status: False positive Accept Triaging confidence : High Au…" at bounding box center [805, 497] width 1395 height 1263
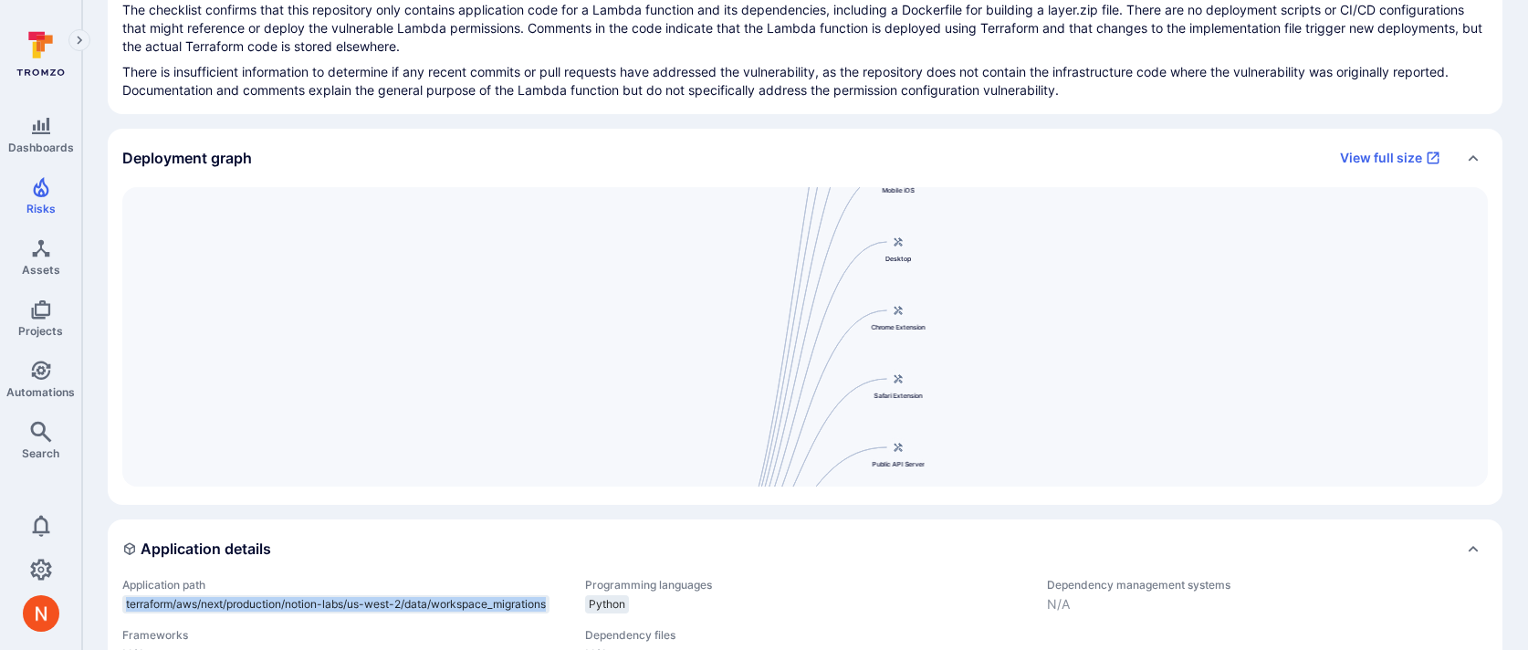
drag, startPoint x: 817, startPoint y: 286, endPoint x: 817, endPoint y: 459, distance: 173.5
click at [817, 458] on div "notion-next 274567149370.dkr.ecr.us-west-2.amazonaws.com/notion-next@sha256:fcb…" at bounding box center [805, 336] width 1366 height 299
drag, startPoint x: 830, startPoint y: 294, endPoint x: 826, endPoint y: 481, distance: 187.2
click at [826, 480] on div "notion-next 274567149370.dkr.ecr.us-west-2.amazonaws.com/notion-next@sha256:fcb…" at bounding box center [805, 336] width 1366 height 299
drag, startPoint x: 801, startPoint y: 341, endPoint x: 801, endPoint y: 535, distance: 193.5
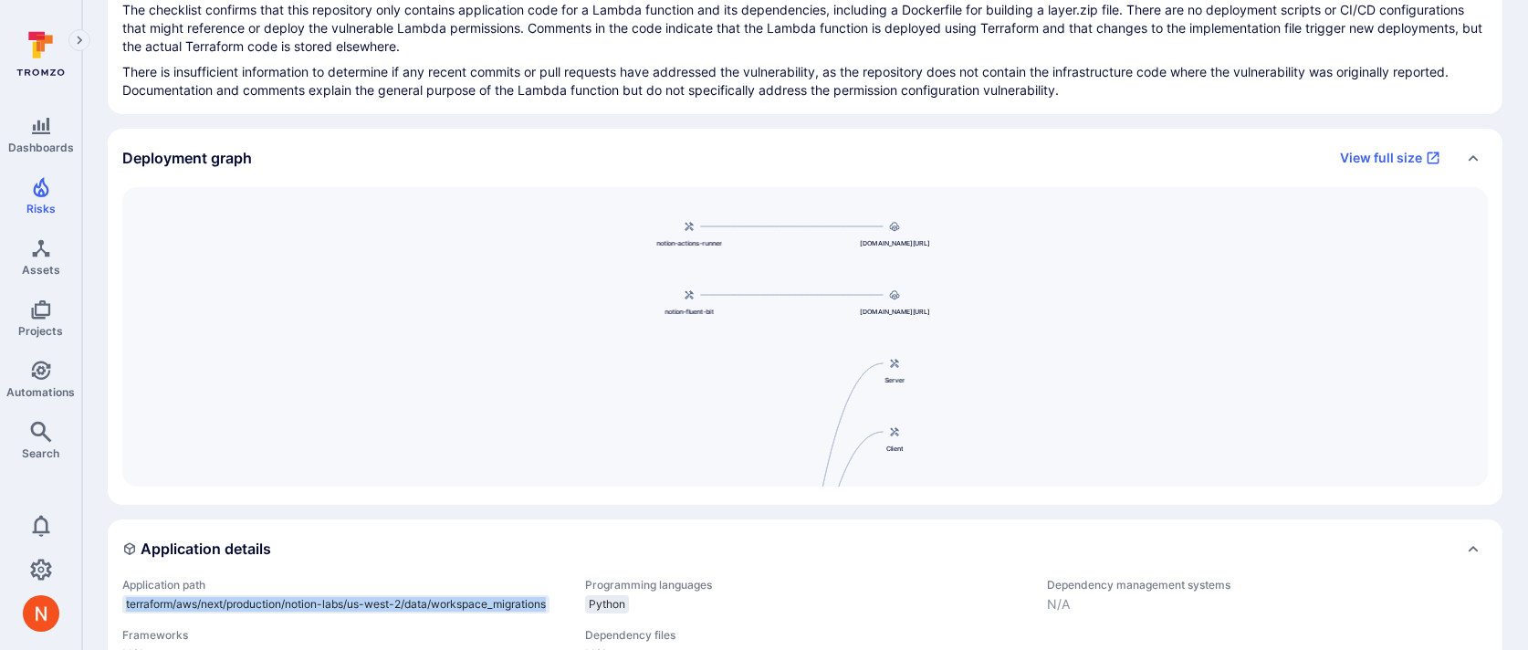
click at [801, 536] on div "Summary Recommended status: False positive Accept Triaging confidence : High Au…" at bounding box center [805, 497] width 1395 height 1263
drag, startPoint x: 800, startPoint y: 396, endPoint x: 778, endPoint y: 284, distance: 114.4
click at [778, 283] on div "notion-next 274567149370.dkr.ecr.us-west-2.amazonaws.com/notion-next@sha256:fcb…" at bounding box center [805, 336] width 1366 height 299
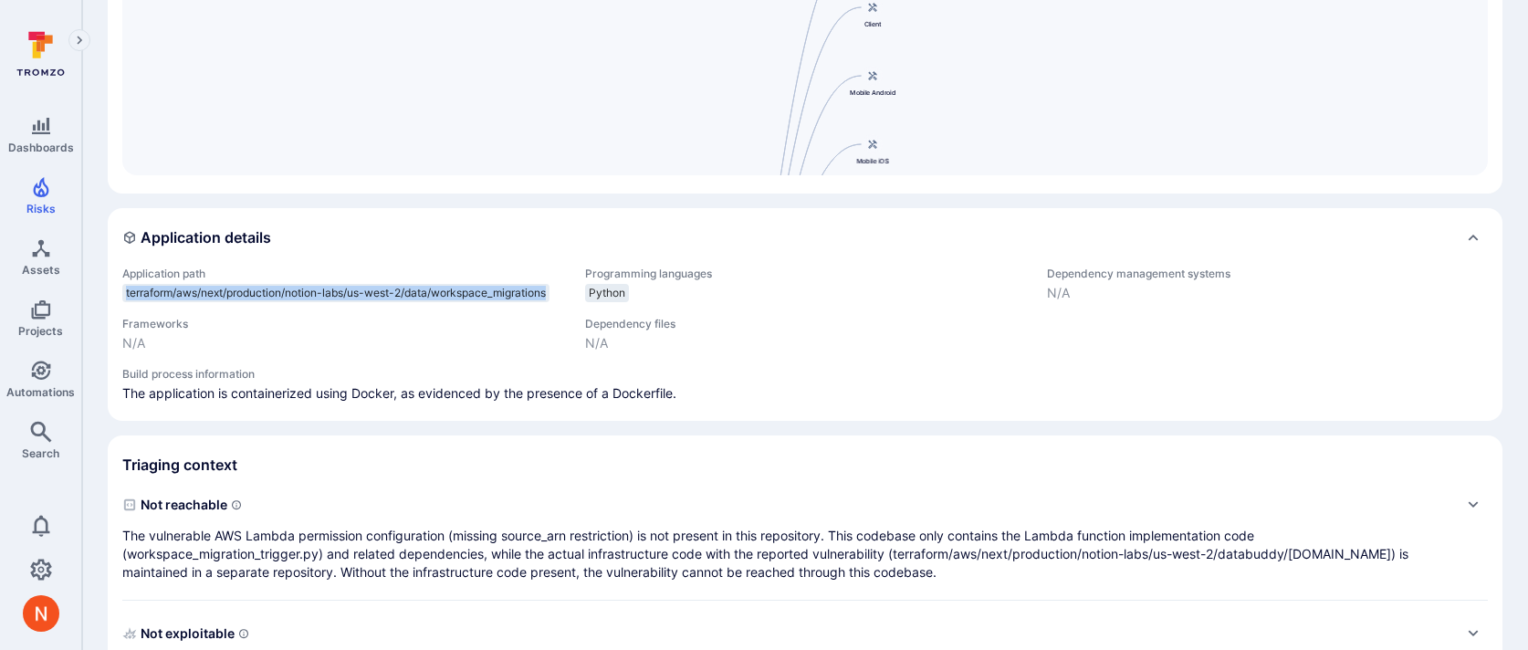
scroll to position [618, 0]
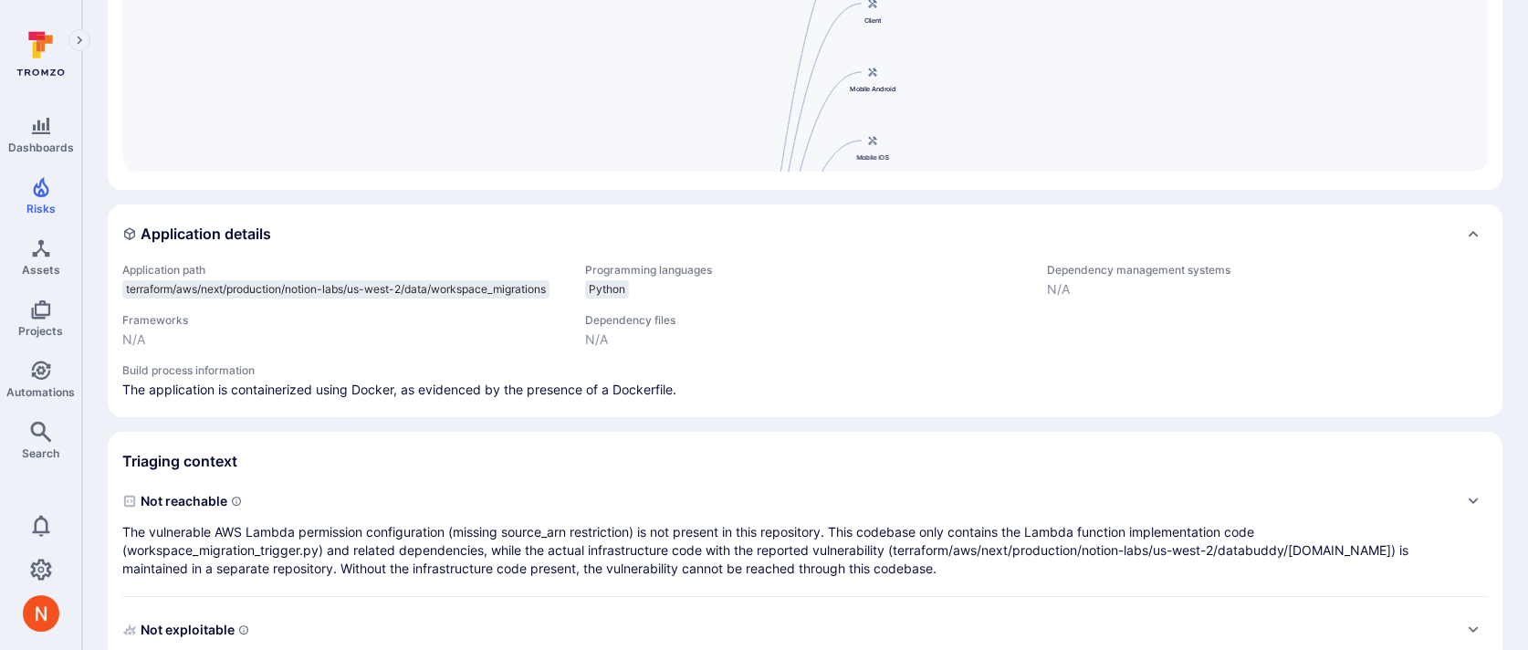
click at [454, 332] on div "N/A" at bounding box center [342, 339] width 441 height 18
drag, startPoint x: 127, startPoint y: 288, endPoint x: 561, endPoint y: 289, distance: 433.7
click at [561, 289] on div "terraform/aws/next/production/notion-labs/us-west-2/data/workspace_migrations" at bounding box center [342, 289] width 441 height 18
copy span "terraform/aws/next/production/notion-labs/us-west-2/data/workspace_migrations"
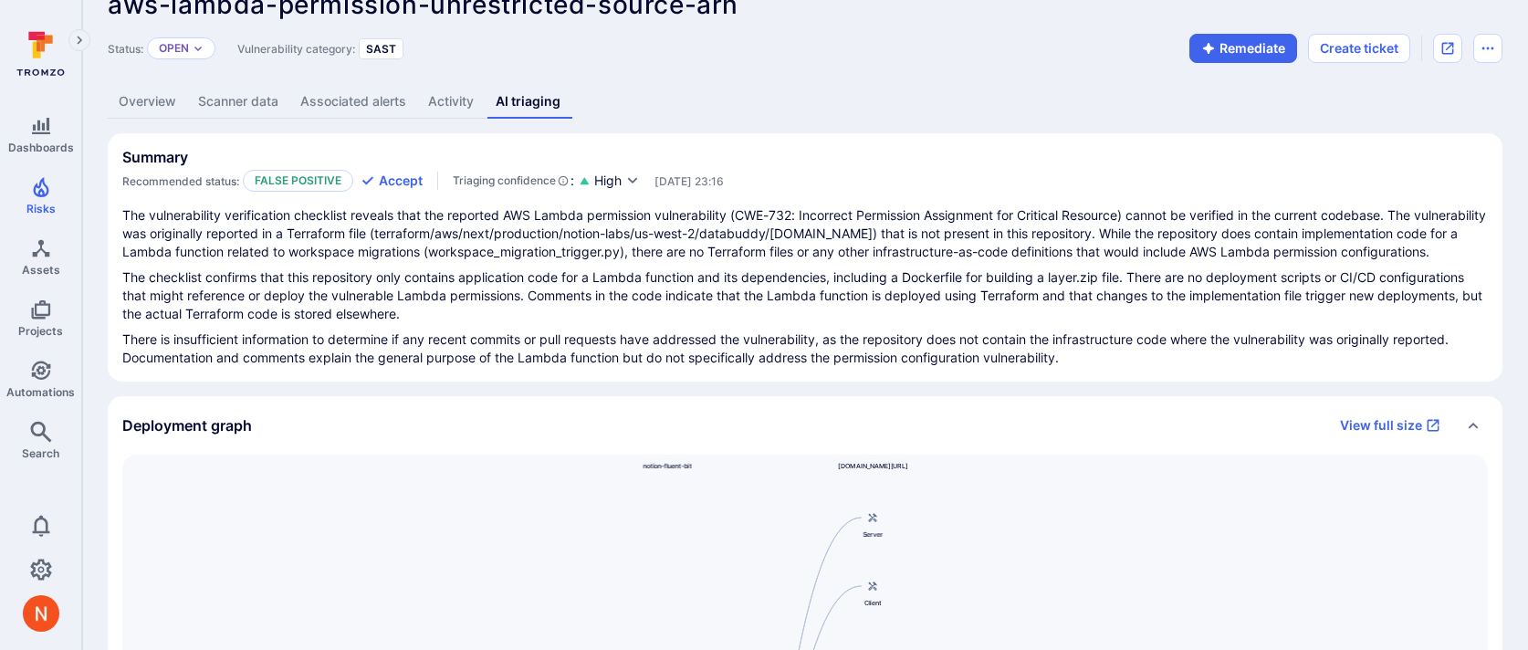
scroll to position [0, 0]
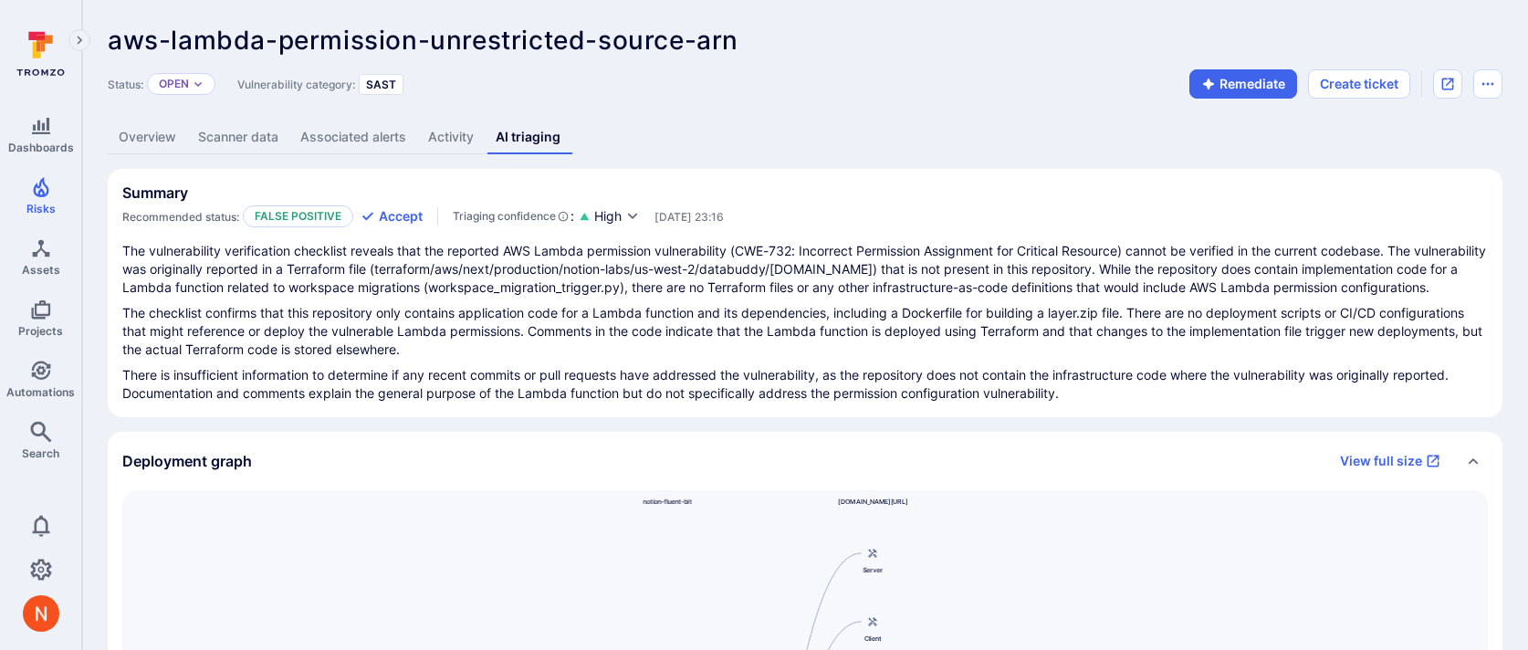
click at [180, 130] on link "Overview" at bounding box center [147, 138] width 79 height 34
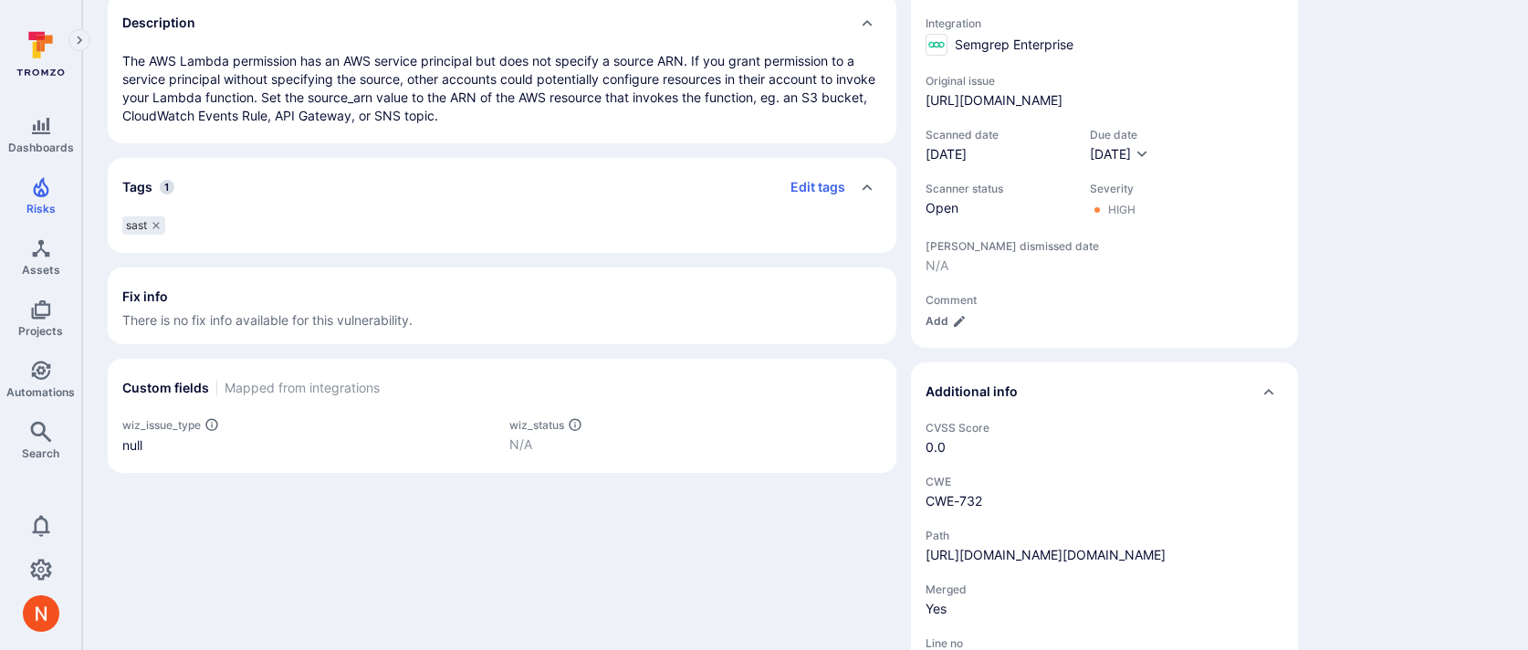
scroll to position [731, 0]
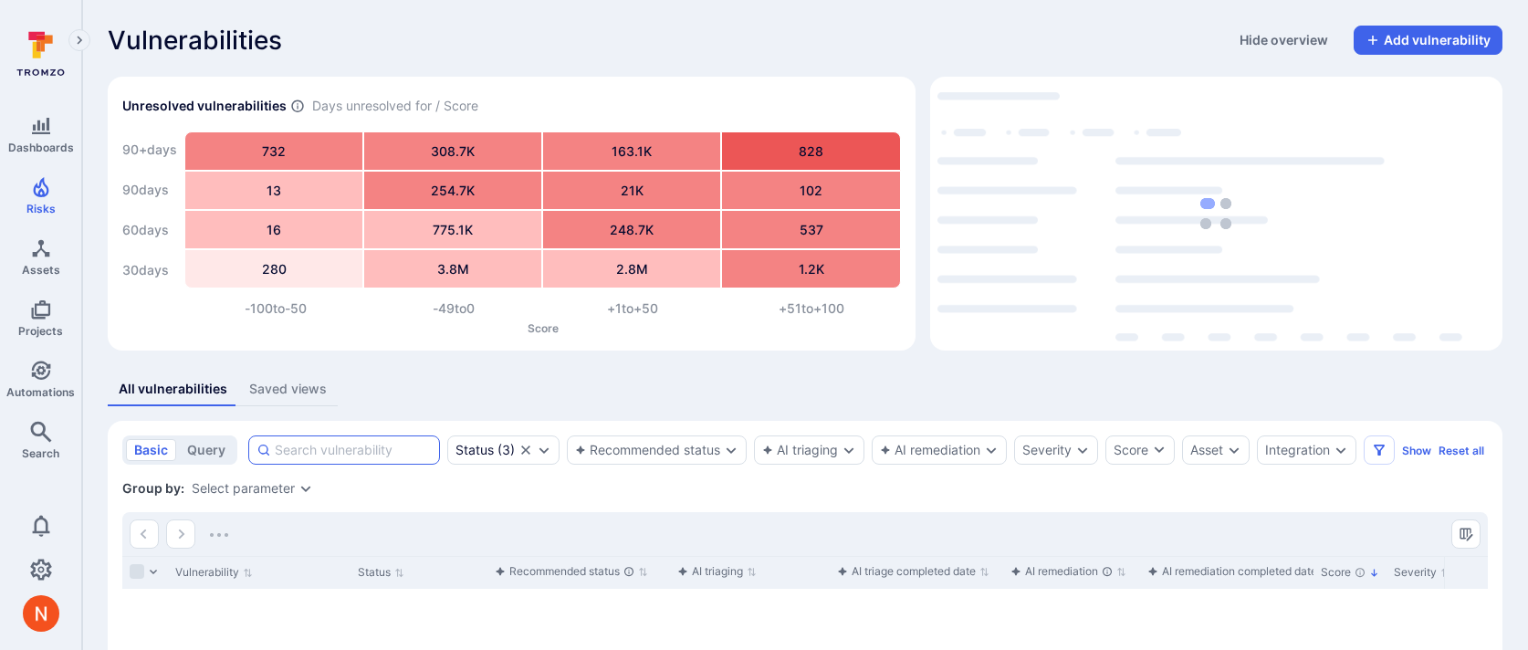
click at [293, 452] on input at bounding box center [353, 450] width 157 height 18
paste input "aws-lambda-permission"
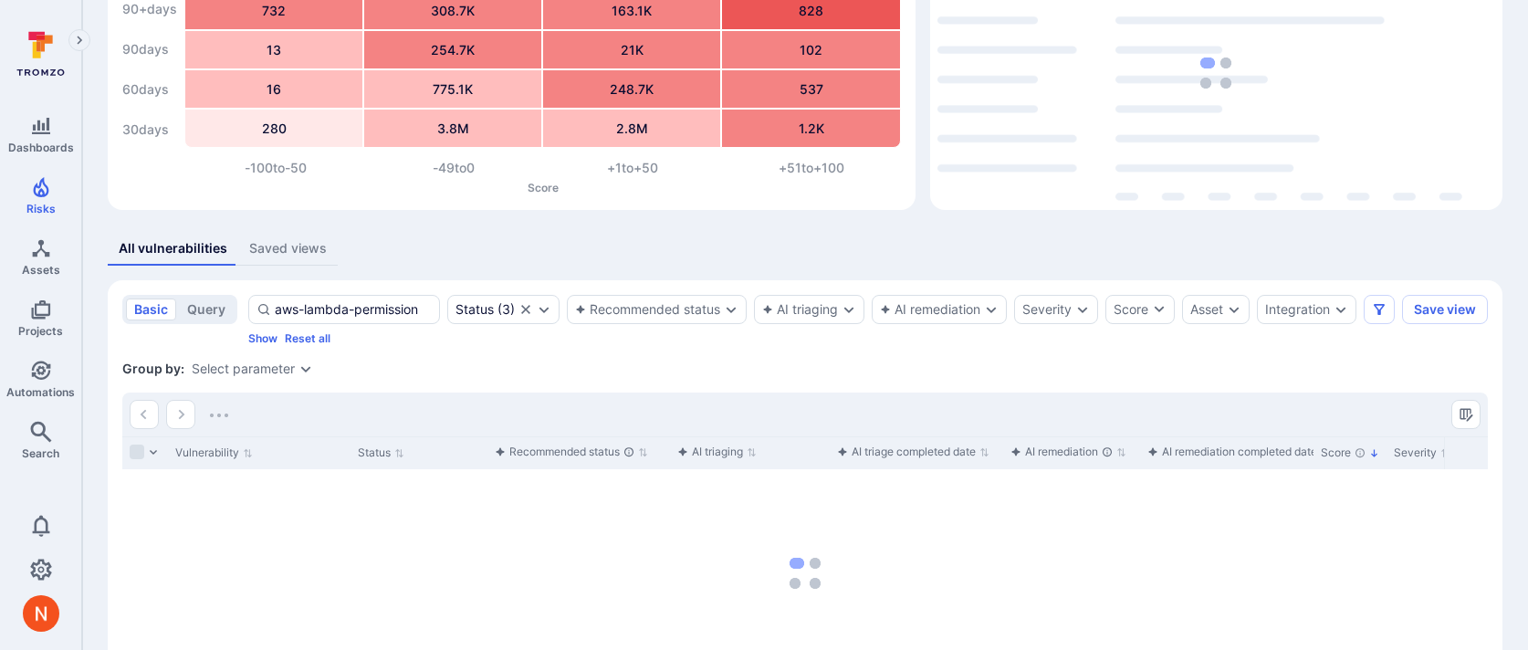
scroll to position [142, 0]
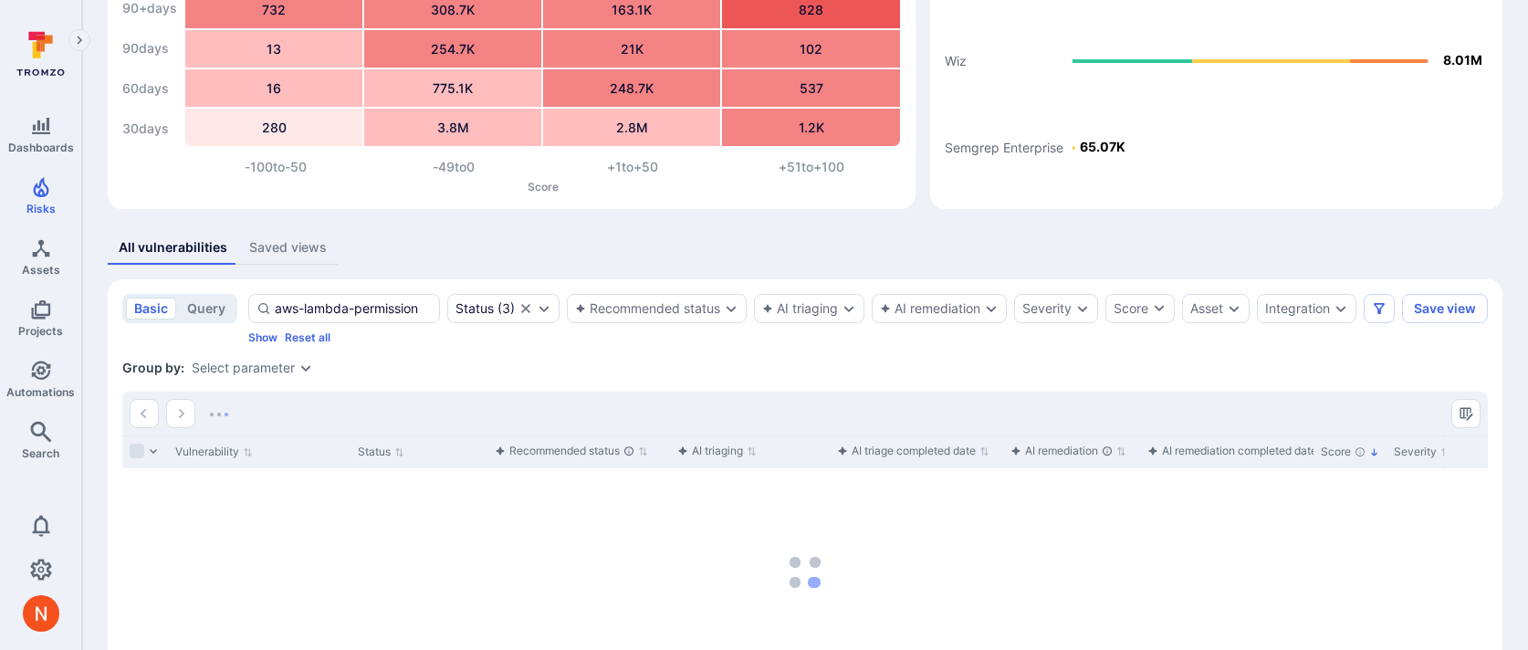
type input "aws-lambda-permission"
click at [1324, 314] on div "Integration" at bounding box center [1297, 308] width 65 height 15
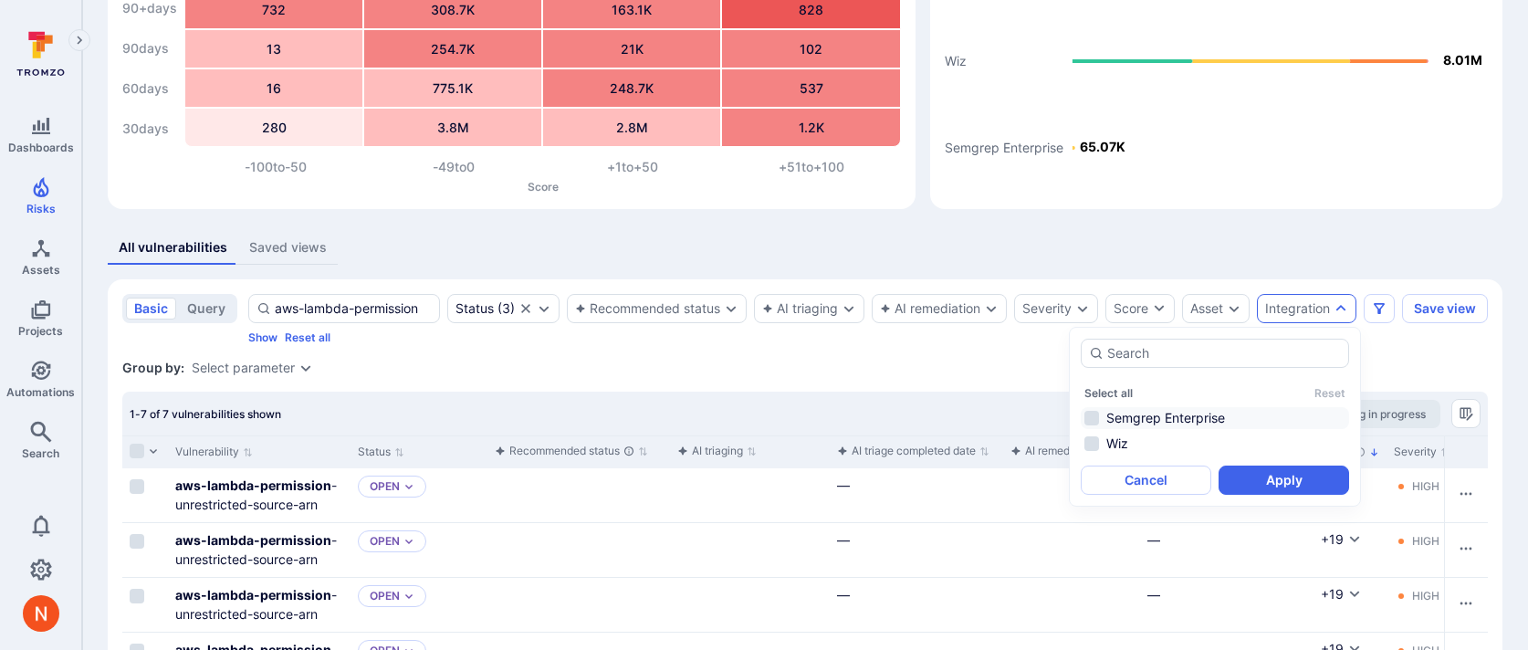
click at [1216, 417] on li "Semgrep Enterprise" at bounding box center [1215, 418] width 268 height 22
click at [1268, 217] on div "Vulnerabilities Hide overview Add vulnerability Unresolved vulnerabilities Days…" at bounding box center [805, 374] width 1446 height 1033
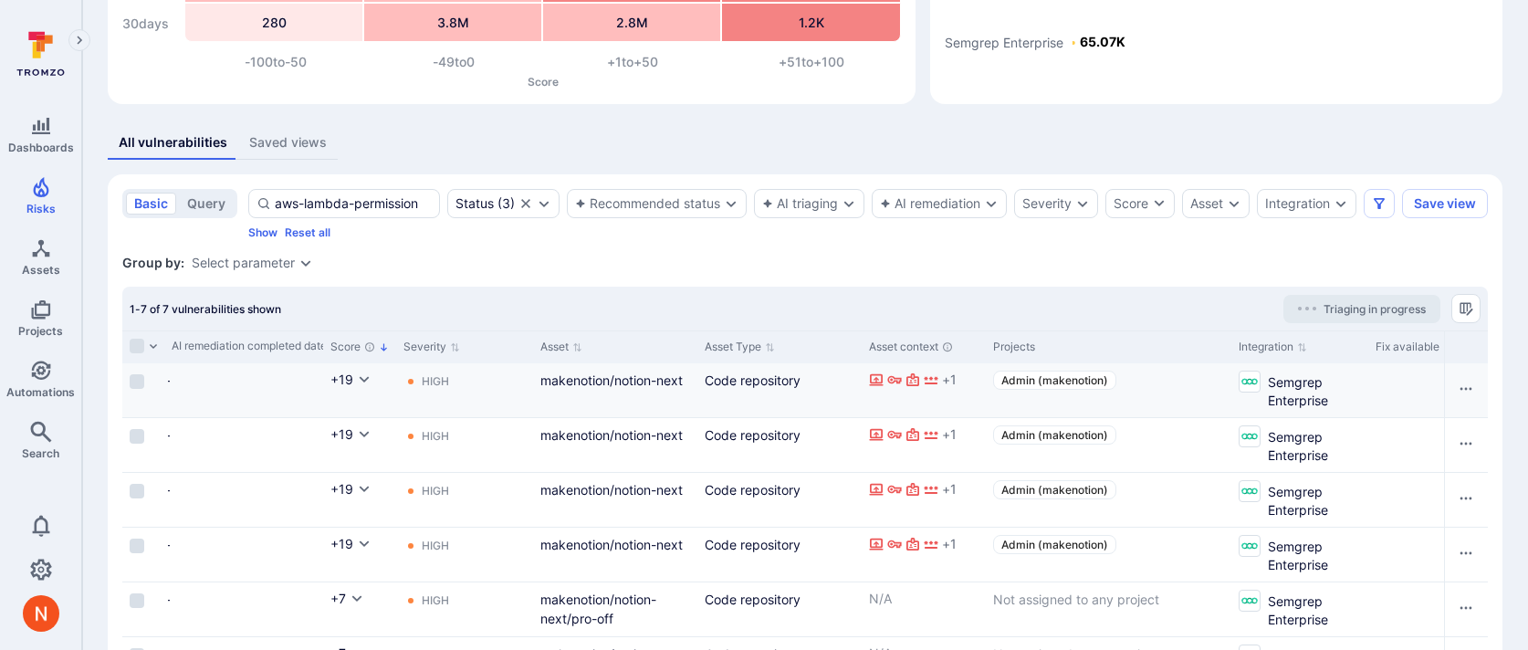
scroll to position [0, 0]
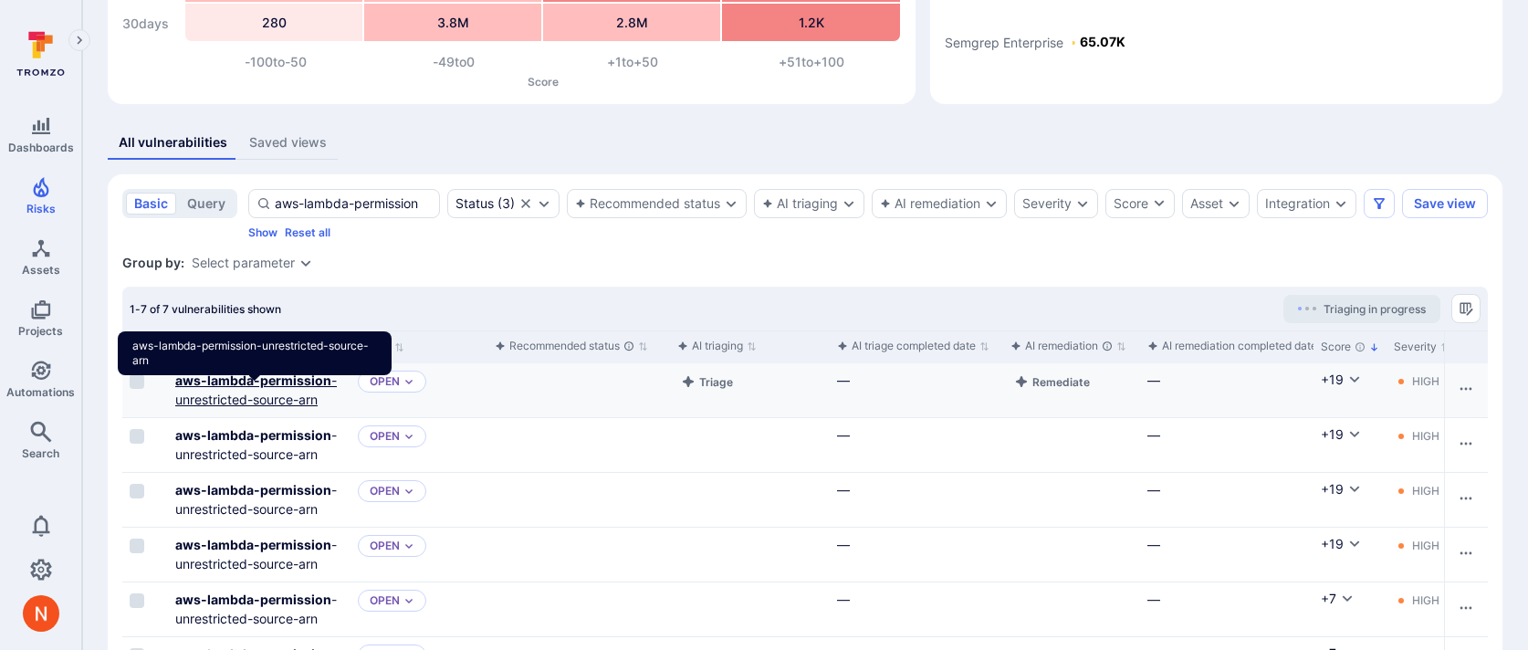
click at [246, 388] on b "aws-lambda-permission" at bounding box center [253, 380] width 156 height 16
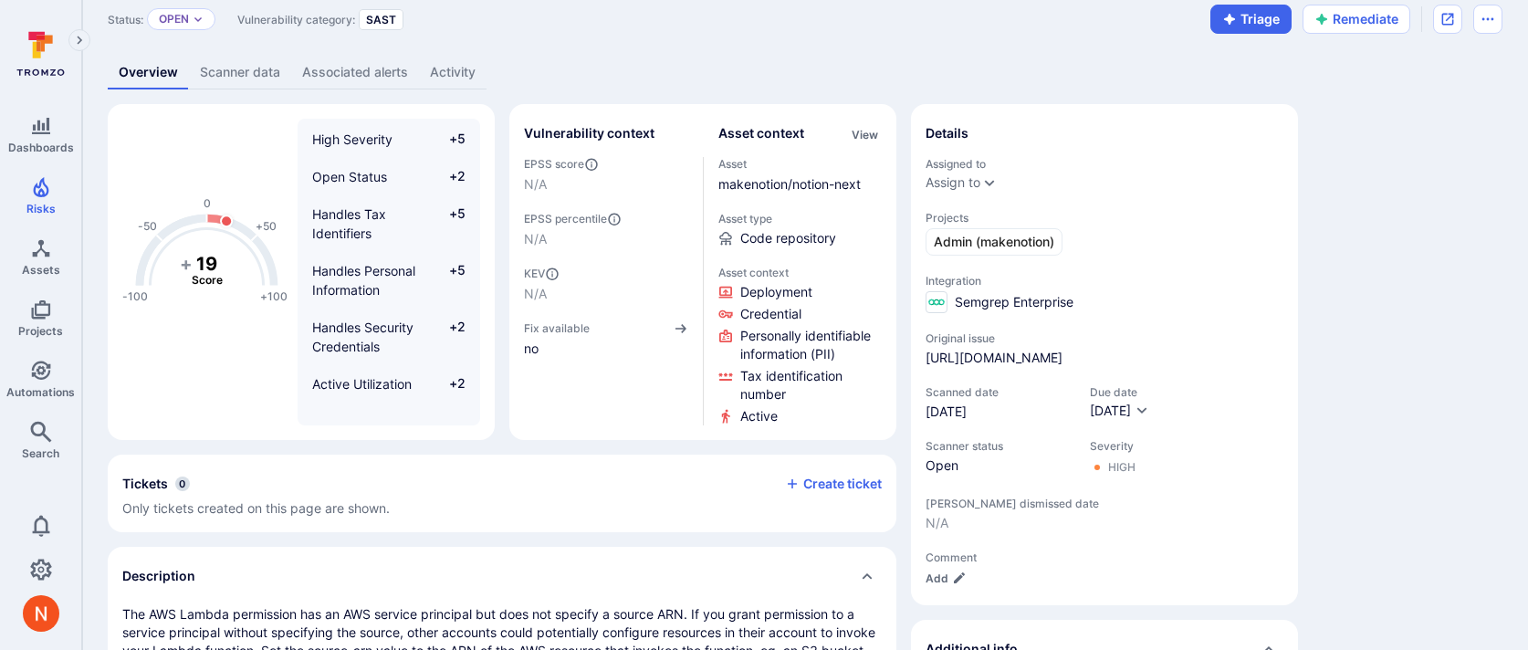
scroll to position [465, 0]
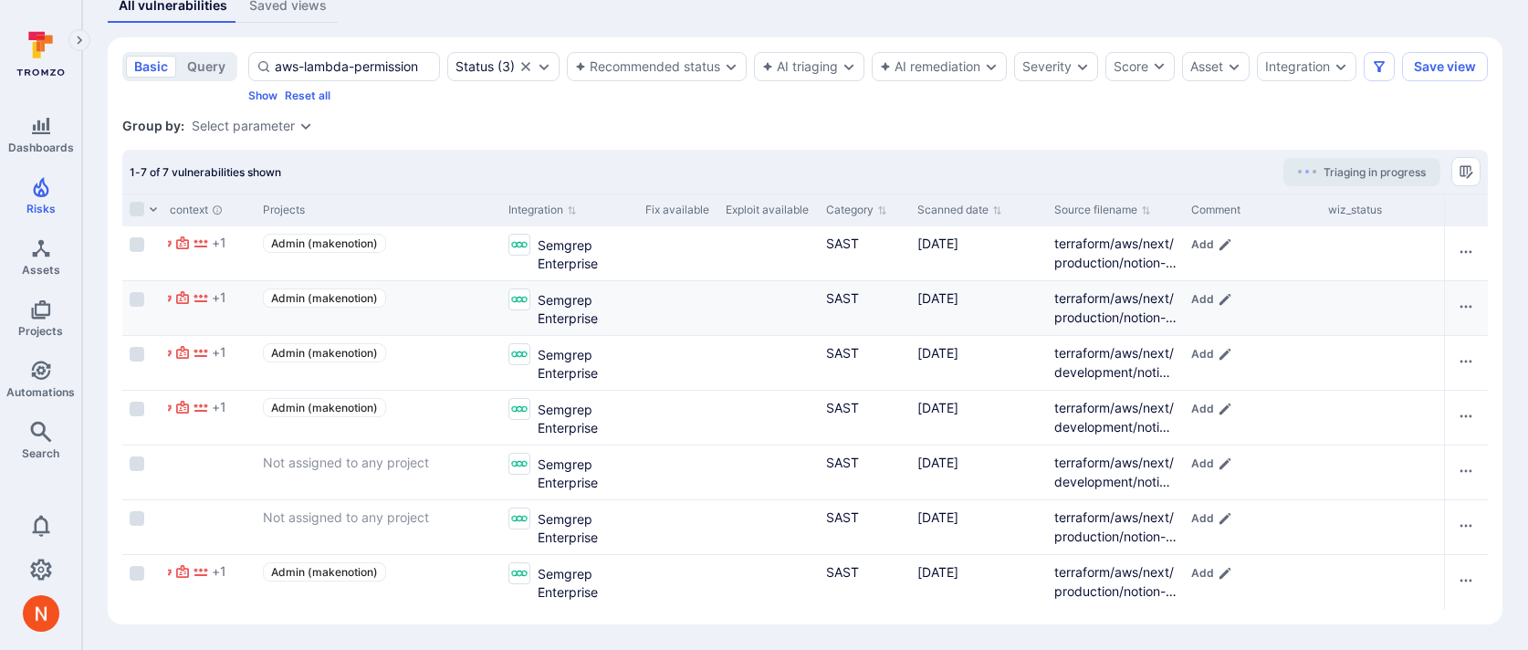
scroll to position [0, 1730]
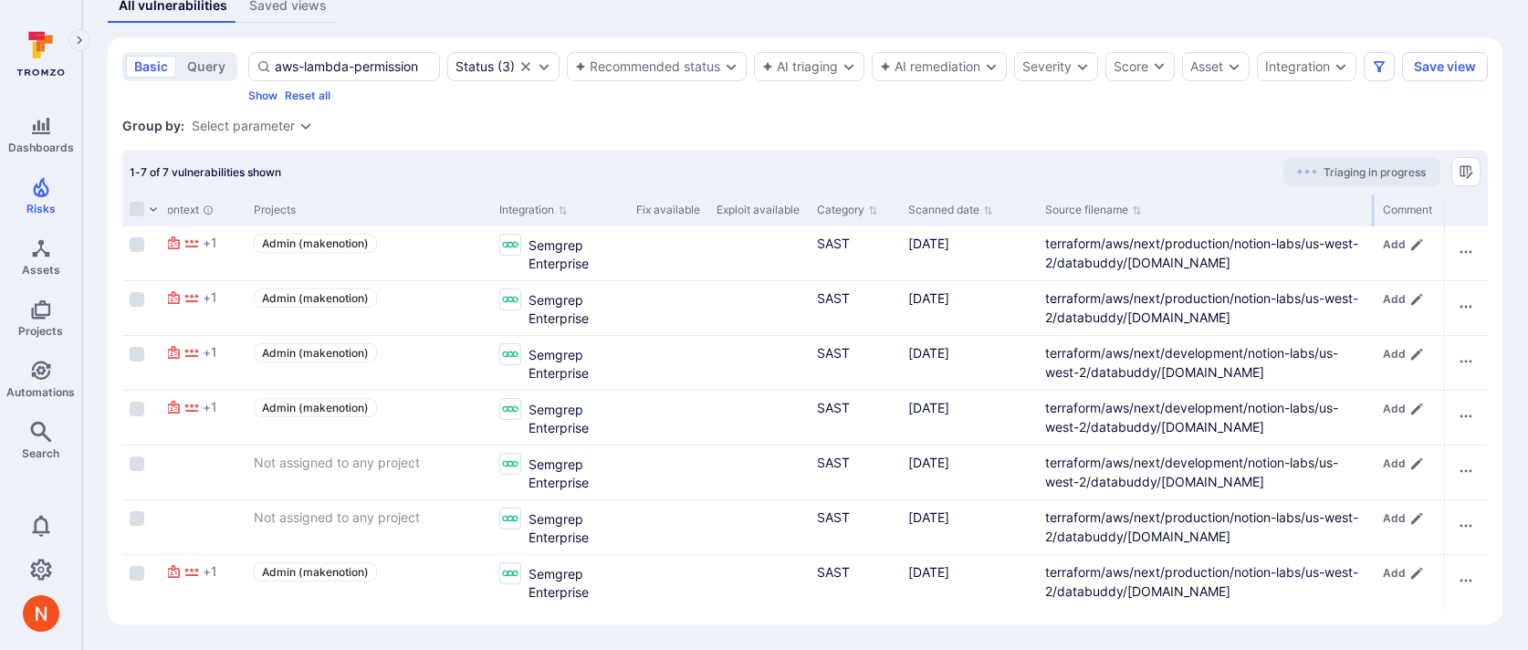
drag, startPoint x: 1170, startPoint y: 203, endPoint x: 1371, endPoint y: 203, distance: 200.8
click at [1372, 201] on div at bounding box center [1373, 210] width 3 height 32
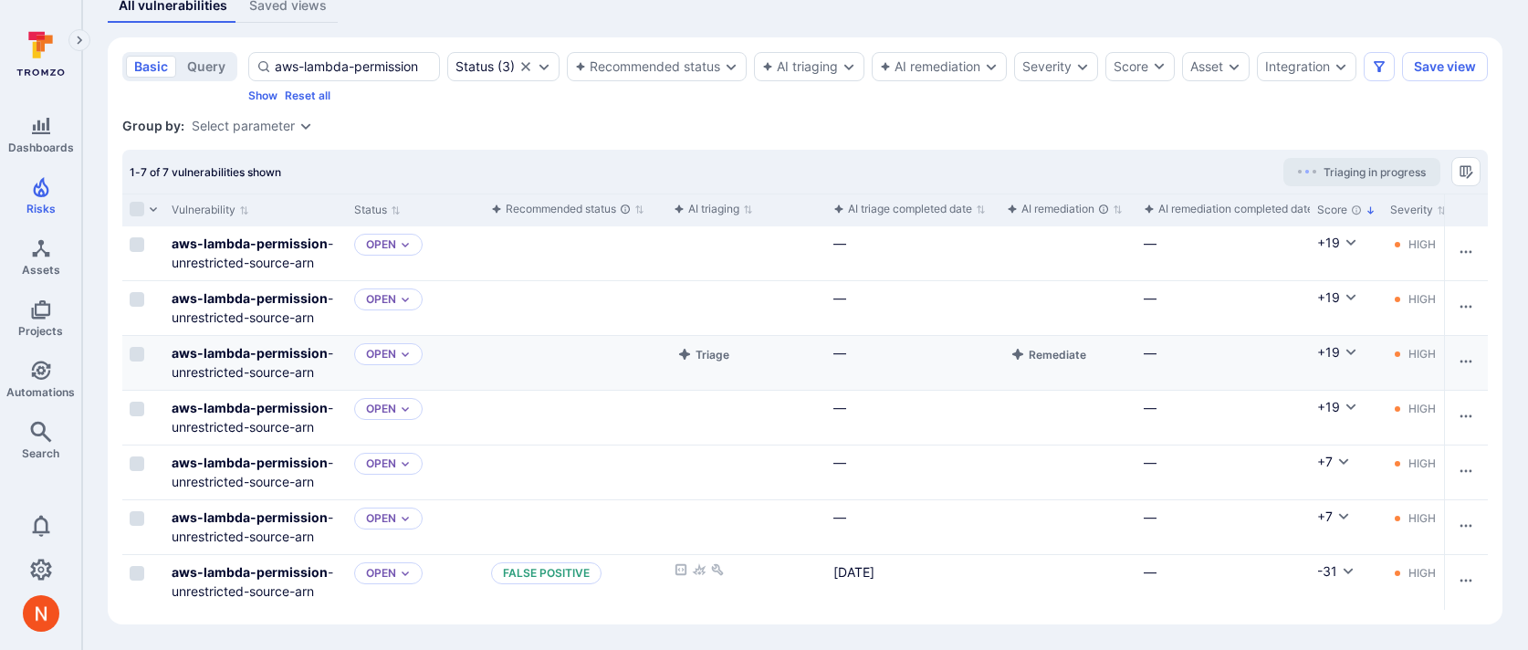
scroll to position [0, 0]
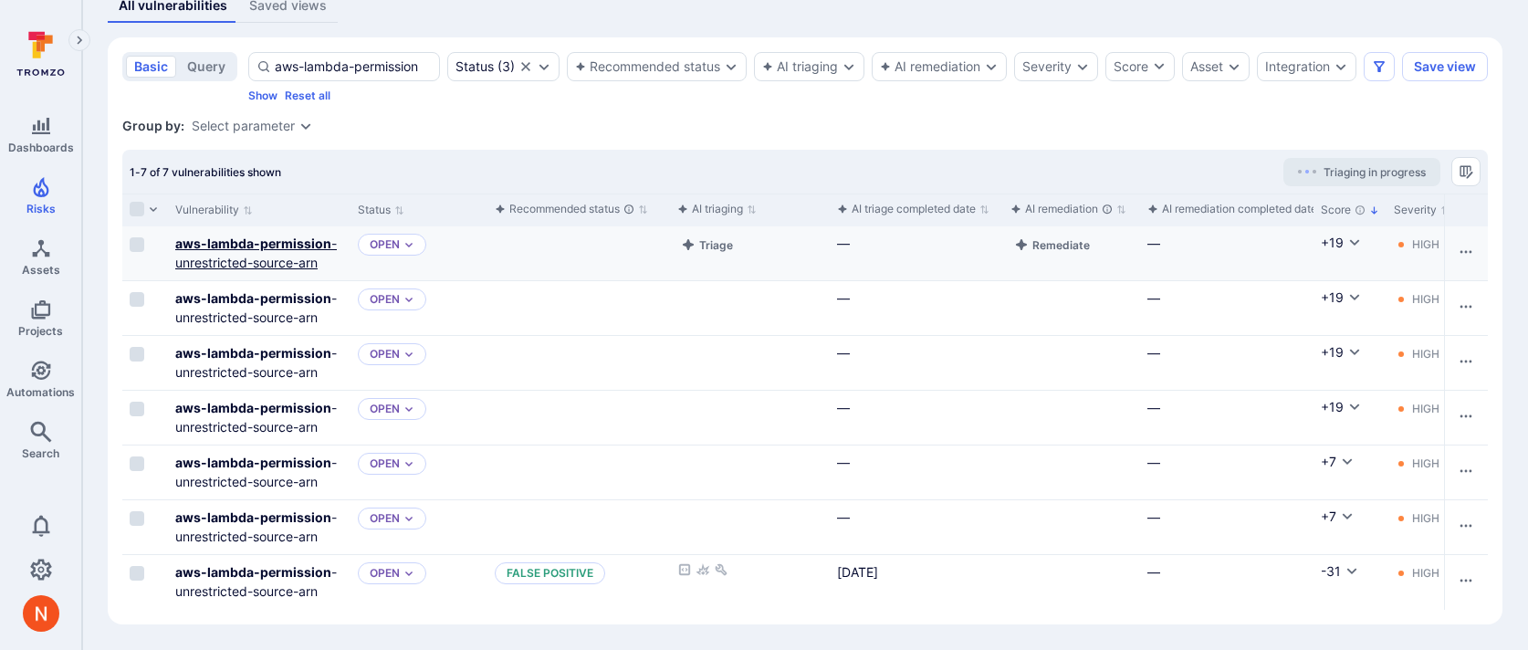
click at [205, 255] on link "aws-lambda-permission -unrestricted-source-arn" at bounding box center [256, 253] width 162 height 35
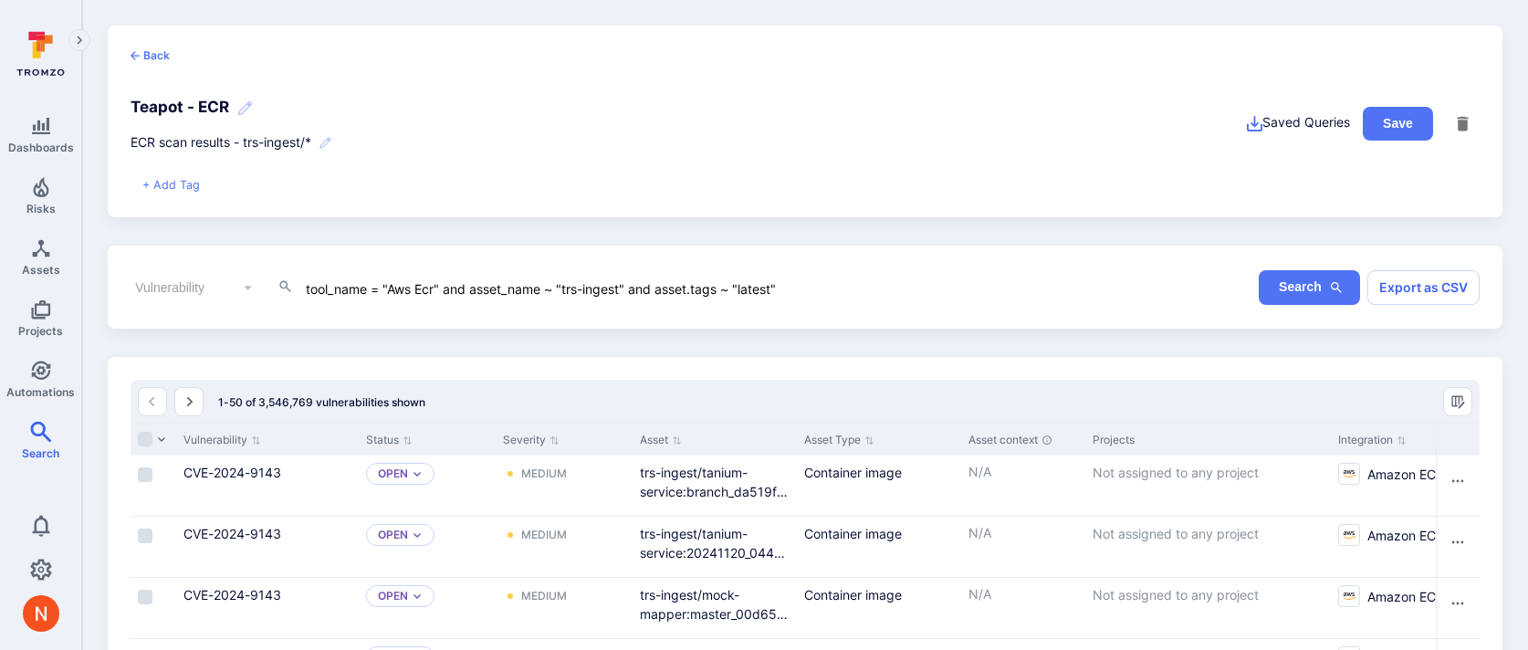
scroll to position [679, 0]
